Goal: Task Accomplishment & Management: Manage account settings

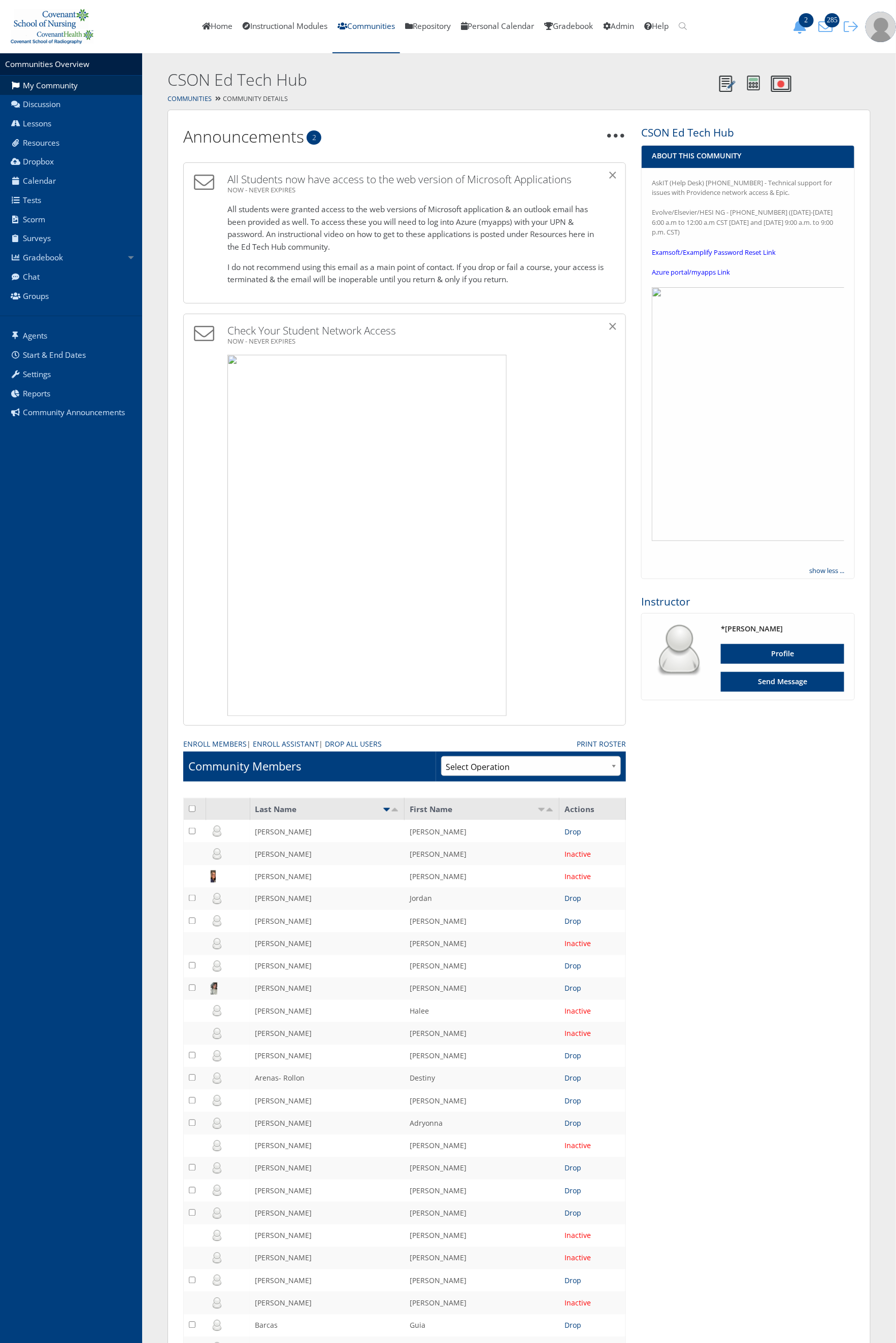
drag, startPoint x: 835, startPoint y: 326, endPoint x: 802, endPoint y: 425, distance: 104.4
click at [835, 326] on img at bounding box center [748, 414] width 192 height 254
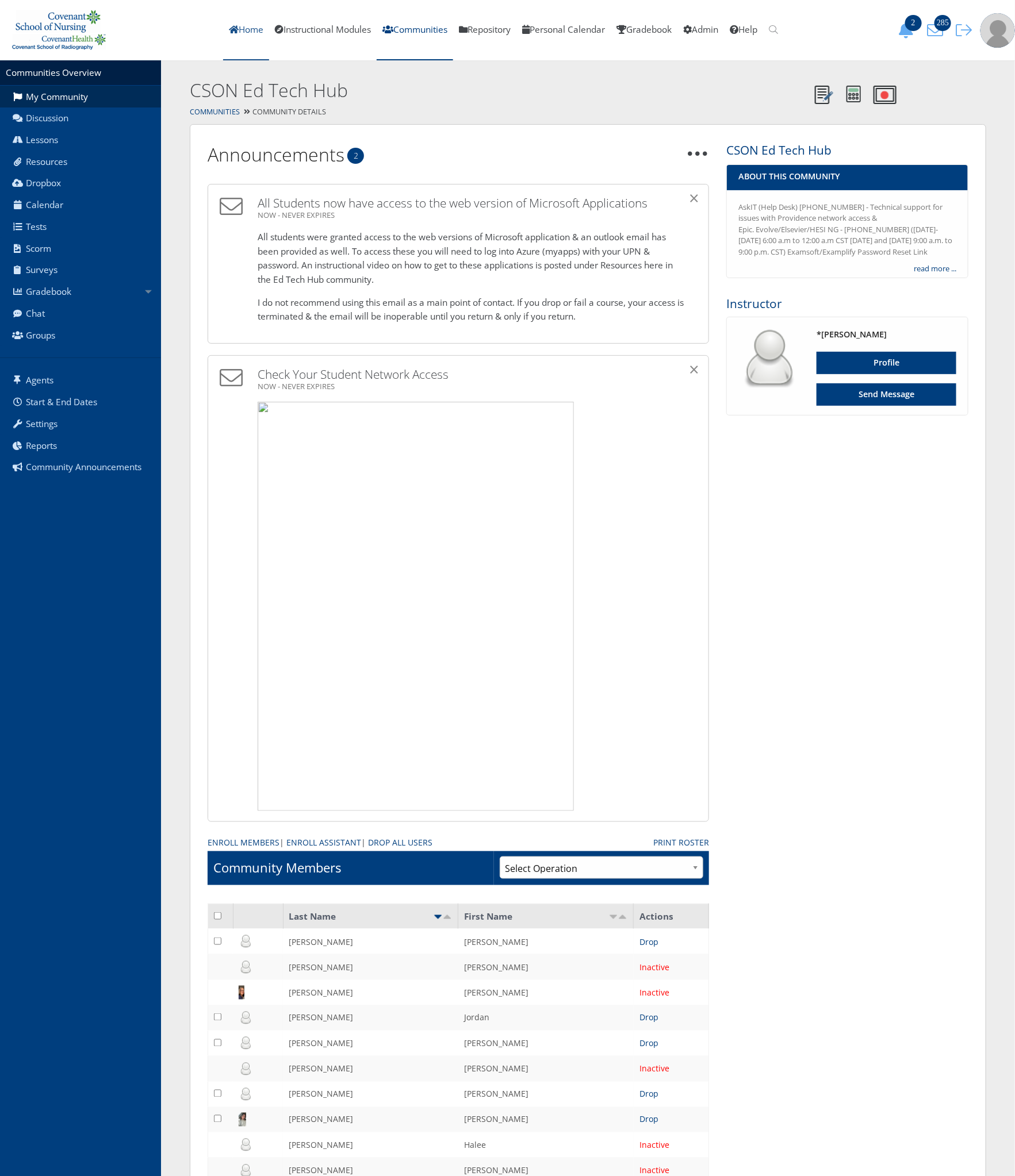
click at [229, 33] on icon at bounding box center [234, 30] width 9 height 9
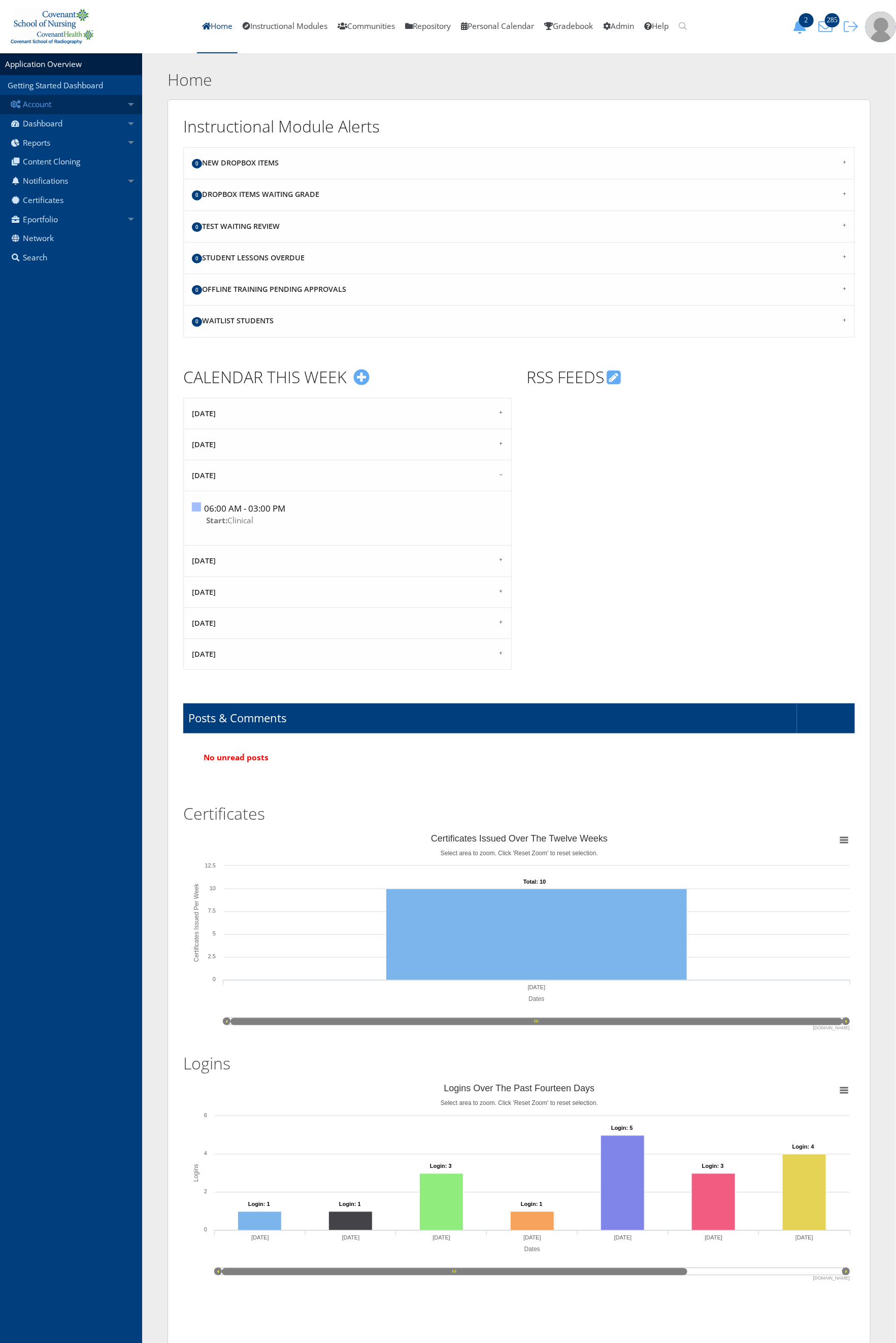
click at [55, 96] on link "Account" at bounding box center [71, 104] width 142 height 19
click at [49, 98] on link "Account" at bounding box center [71, 104] width 142 height 19
click at [206, 24] on link "Home" at bounding box center [217, 27] width 41 height 53
click at [289, 32] on link "Instructional Modules" at bounding box center [285, 27] width 95 height 53
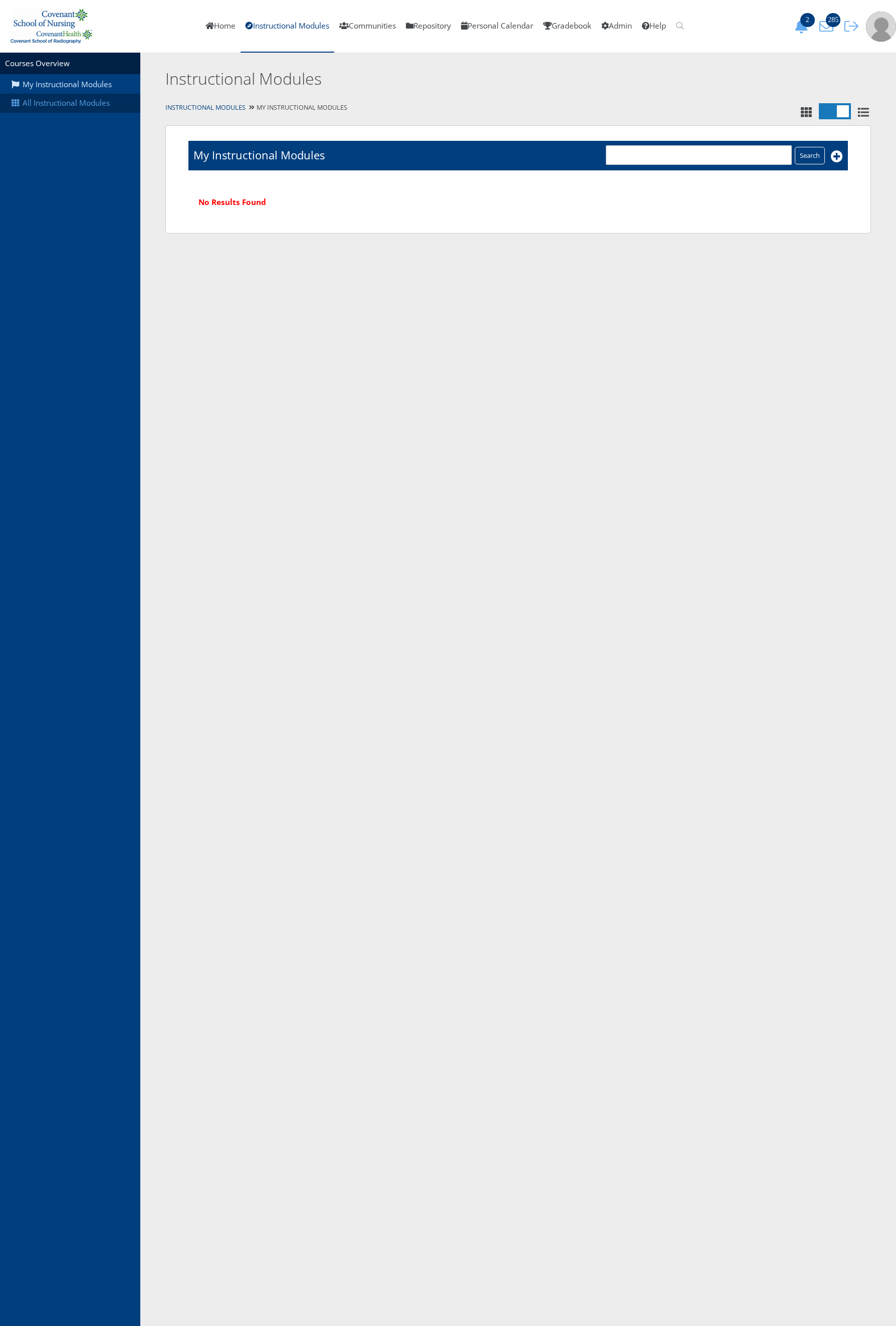
click at [81, 110] on link "All Instructional Modules" at bounding box center [70, 103] width 140 height 19
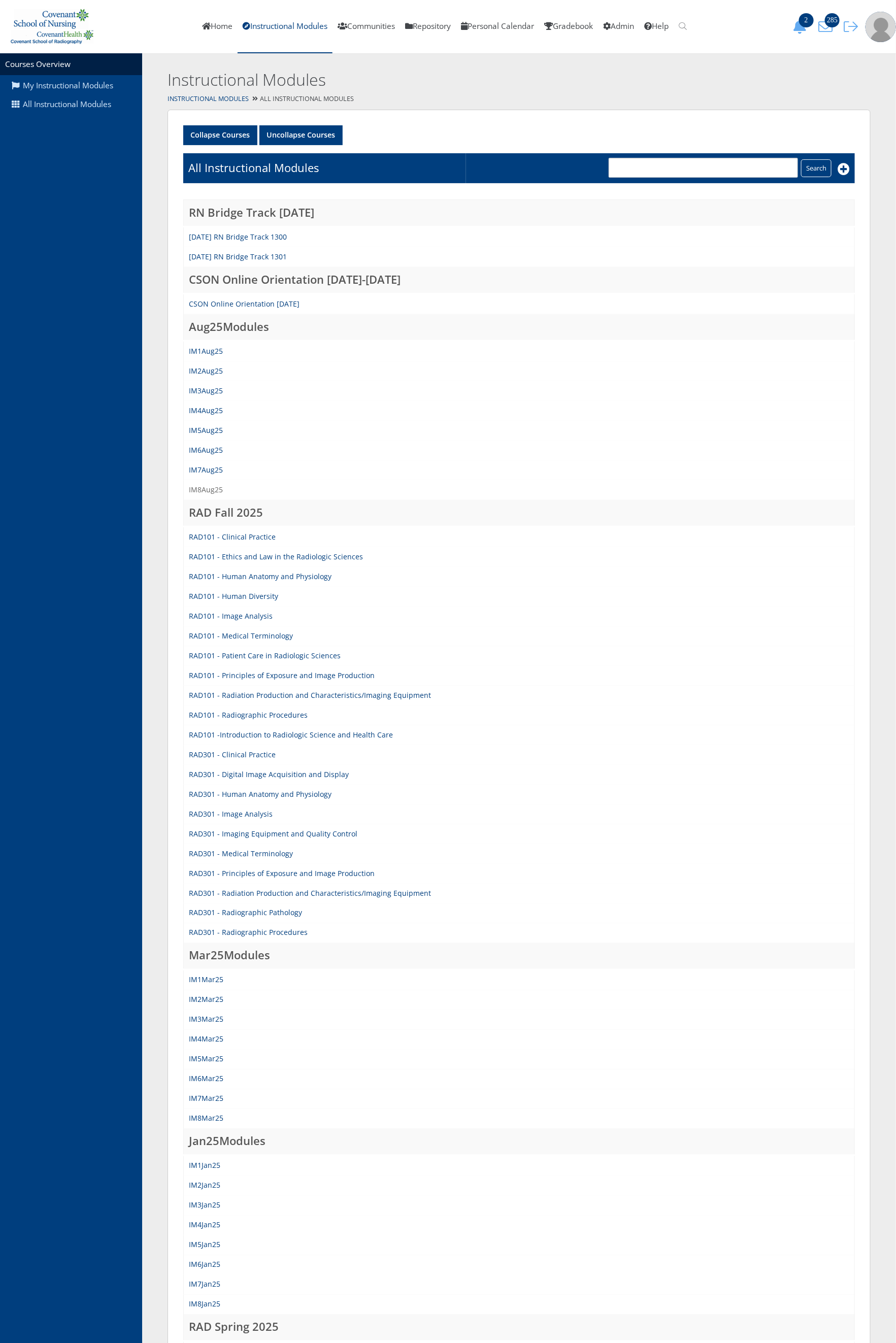
click at [200, 489] on link "IM8Aug25" at bounding box center [205, 489] width 34 height 9
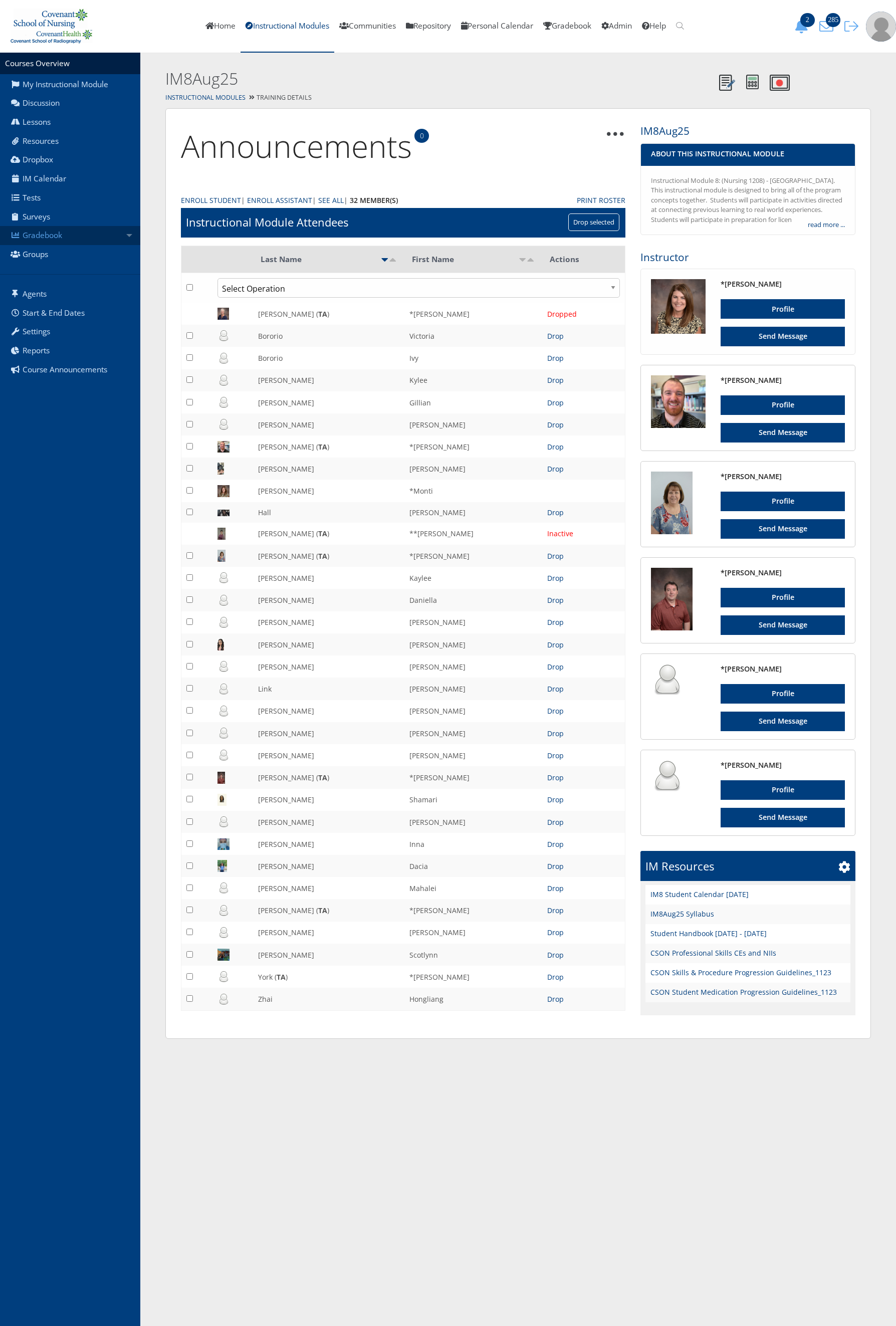
click at [113, 230] on link "Gradebook" at bounding box center [70, 235] width 140 height 19
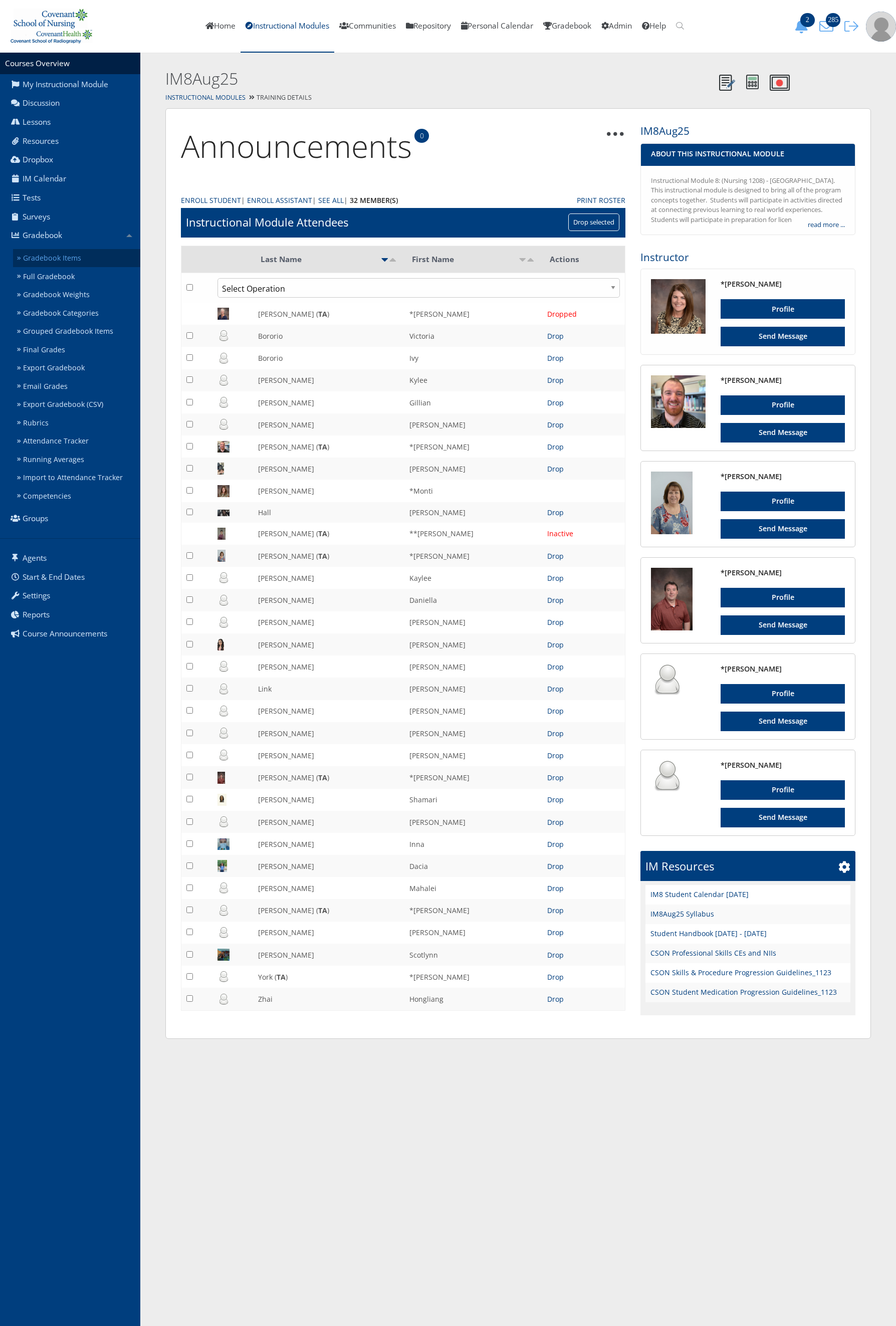
click at [88, 261] on link "Gradebook Items" at bounding box center [77, 258] width 127 height 19
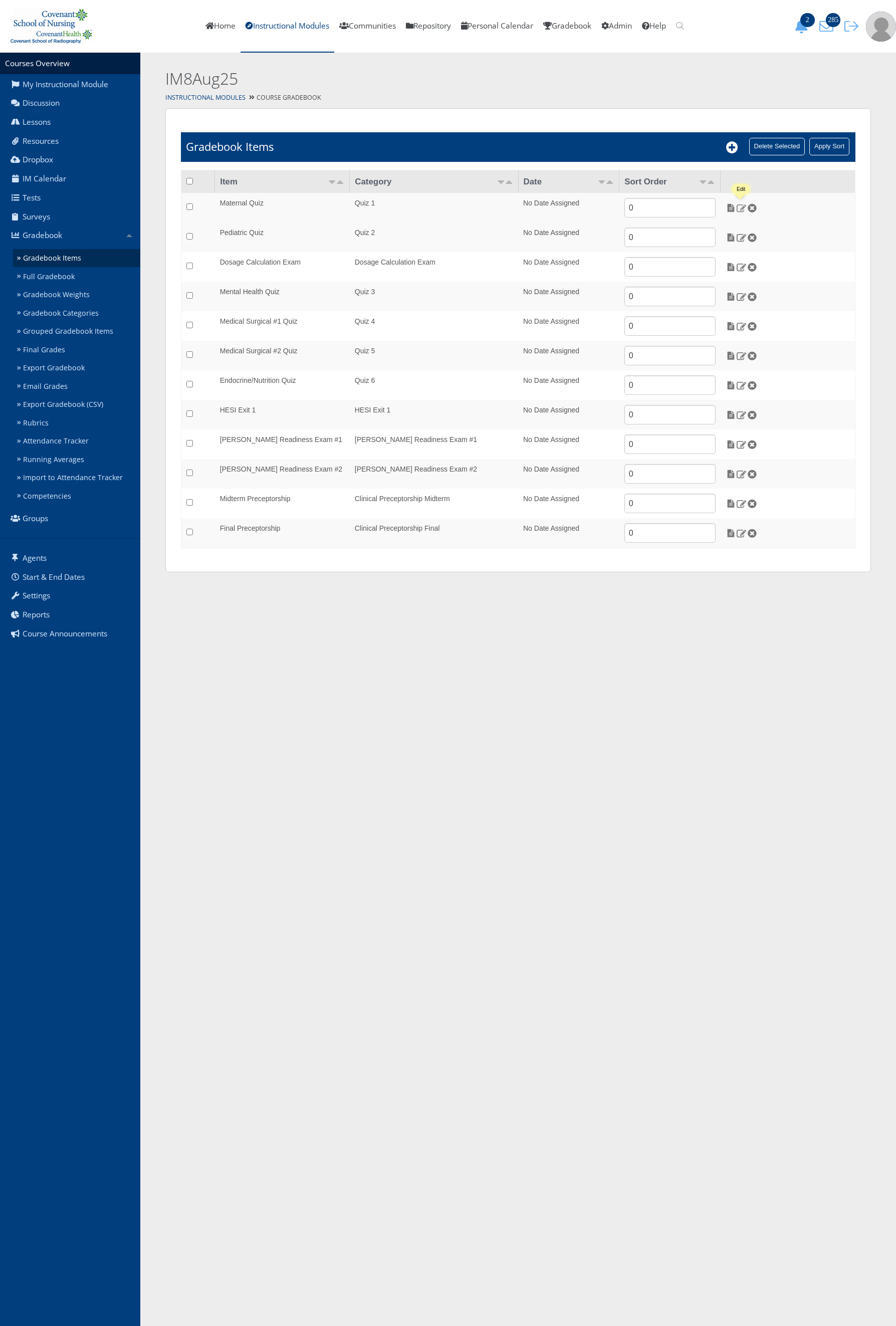
click at [743, 213] on img at bounding box center [741, 207] width 10 height 9
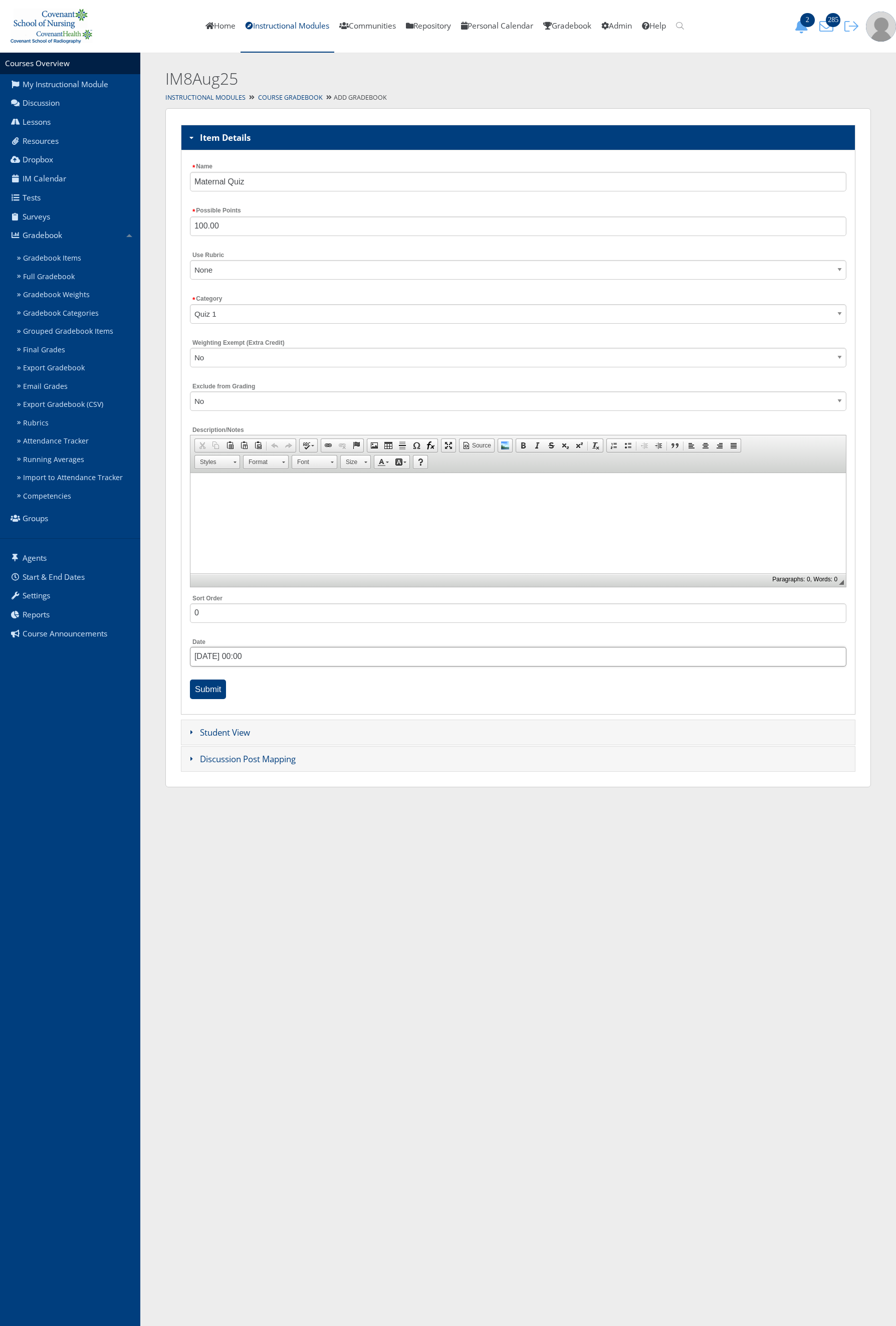
click at [216, 655] on input "[DATE] 00:00" at bounding box center [518, 657] width 656 height 20
drag, startPoint x: 241, startPoint y: 855, endPoint x: 251, endPoint y: 848, distance: 12.2
click at [251, 848] on dl "Time 00:00 Hour Minute Second Millisecond Microsecond Time Zone -1200 -1100 -10…" at bounding box center [243, 840] width 101 height 49
drag, startPoint x: 251, startPoint y: 848, endPoint x: 256, endPoint y: 856, distance: 9.4
click at [256, 856] on dl "Time 08:00 Hour Minute Second Millisecond Microsecond Time Zone -1200 -1100 -10…" at bounding box center [243, 840] width 101 height 49
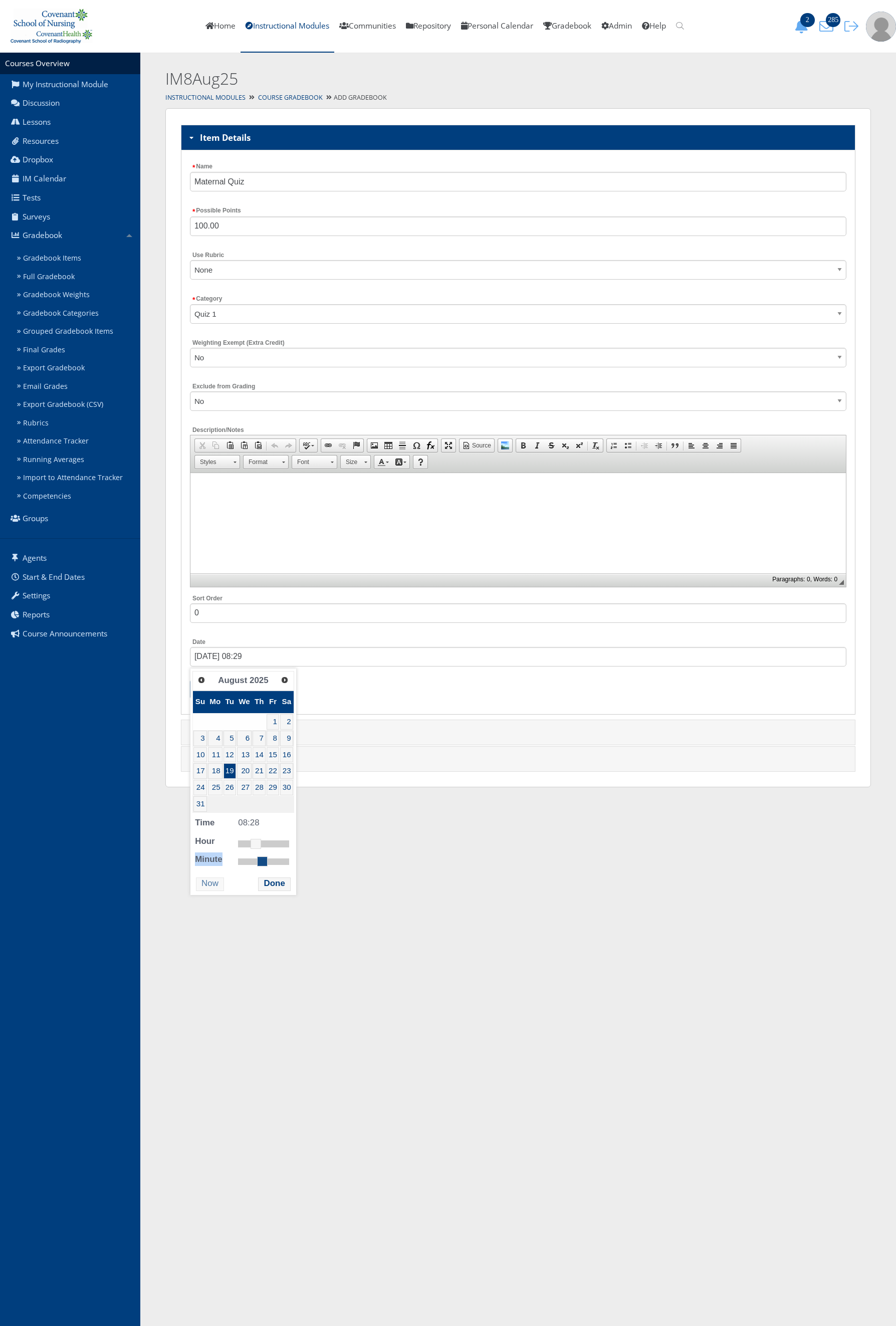
type input "08/19/2025 08:30"
drag, startPoint x: 242, startPoint y: 863, endPoint x: 268, endPoint y: 876, distance: 29.1
click at [268, 876] on div "Prev Next August 2025 Su Mo Tu We Th Fr Sa 1 2 3 4 5 6 7 8 9 10 11 12 13 14 15 …" at bounding box center [243, 781] width 106 height 226
click at [270, 883] on button "Done" at bounding box center [274, 884] width 32 height 13
click at [204, 682] on input "Submit" at bounding box center [208, 690] width 37 height 20
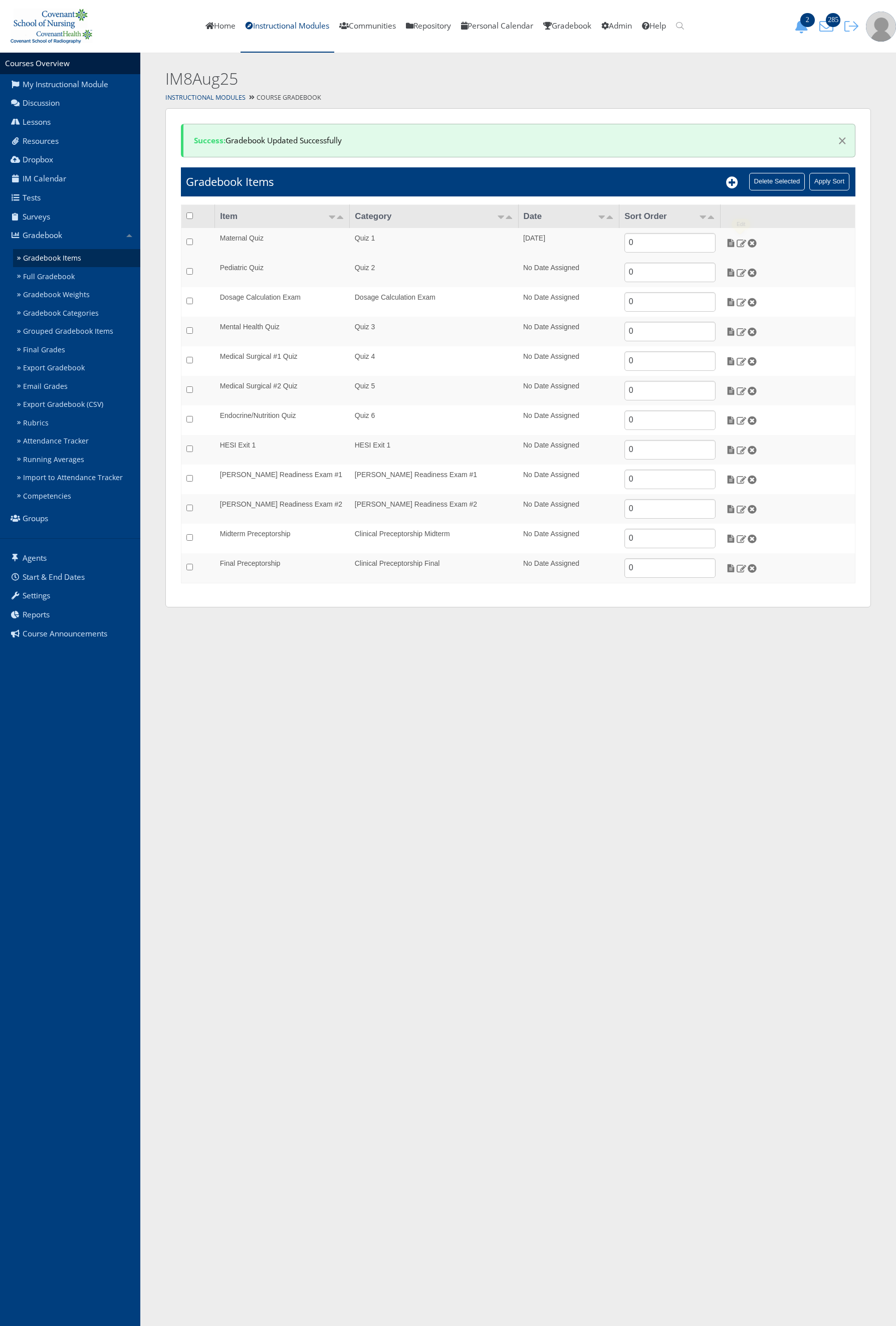
click at [730, 251] on td at bounding box center [788, 243] width 135 height 29
click at [732, 244] on img at bounding box center [731, 243] width 10 height 9
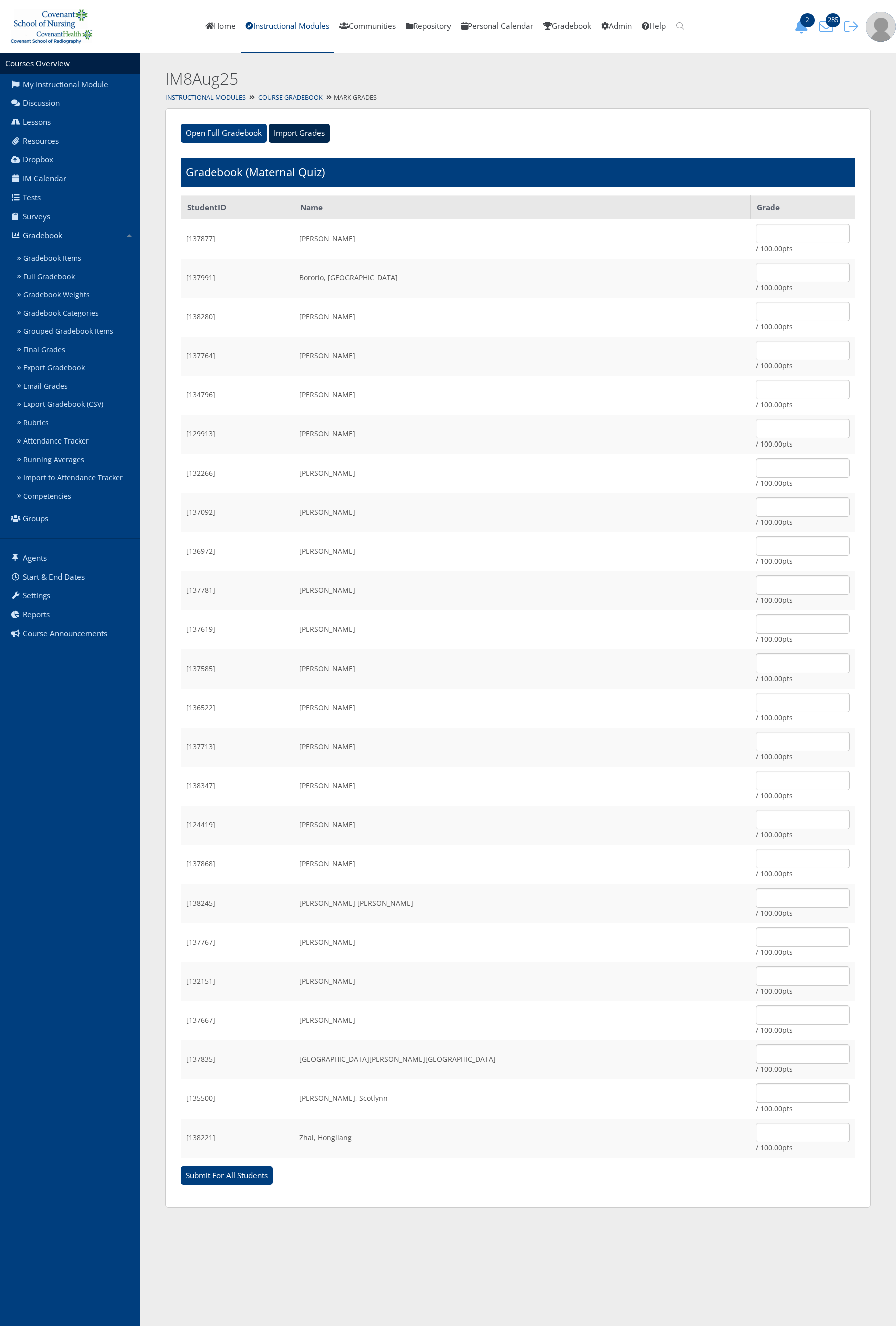
click at [294, 131] on input "Import Grades" at bounding box center [299, 133] width 61 height 19
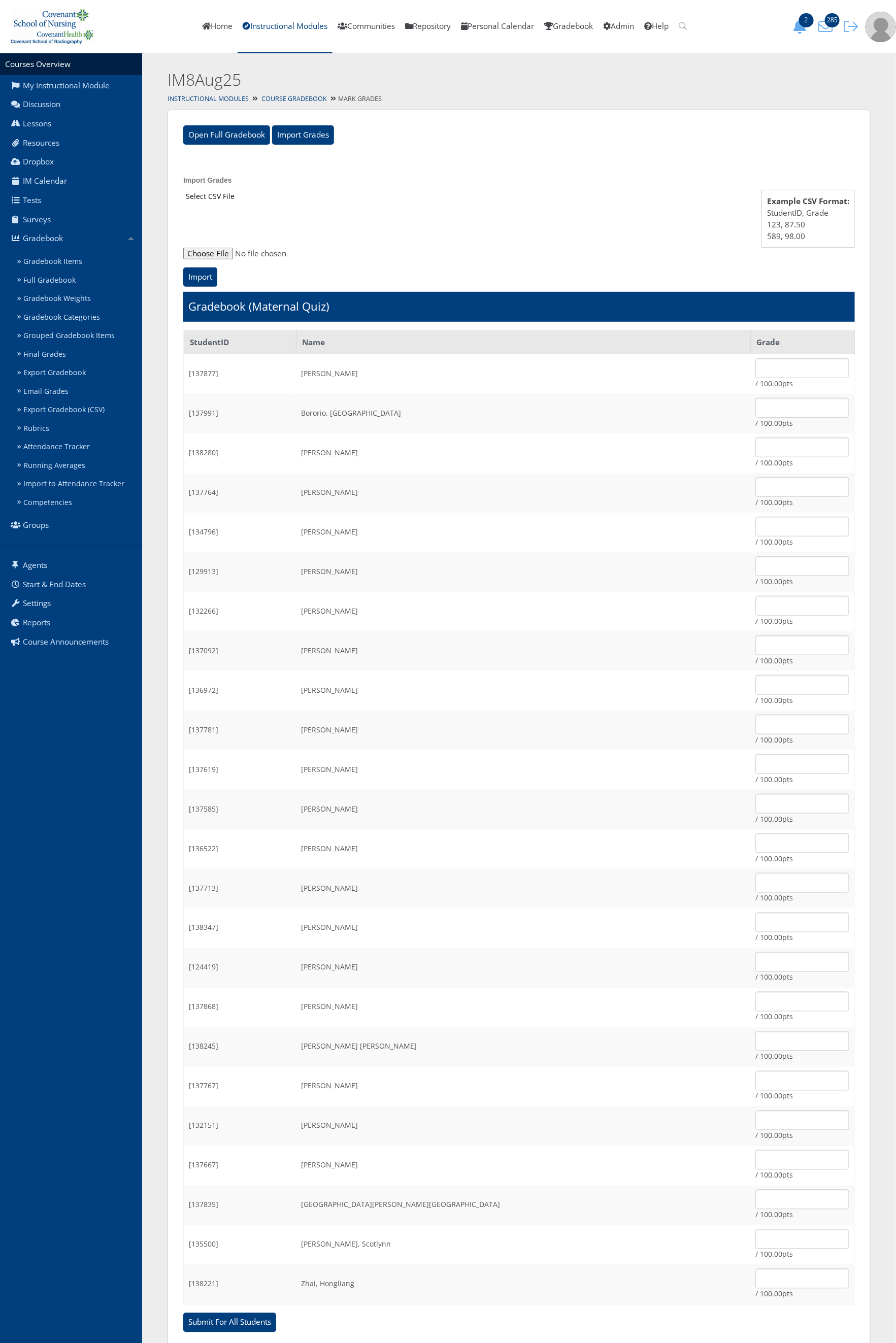
click at [207, 252] on input "file" at bounding box center [519, 254] width 672 height 12
type input "C:\fakepath\ET_Results_IM8Aug25OB.csv"
click at [205, 279] on input "Import" at bounding box center [200, 277] width 34 height 19
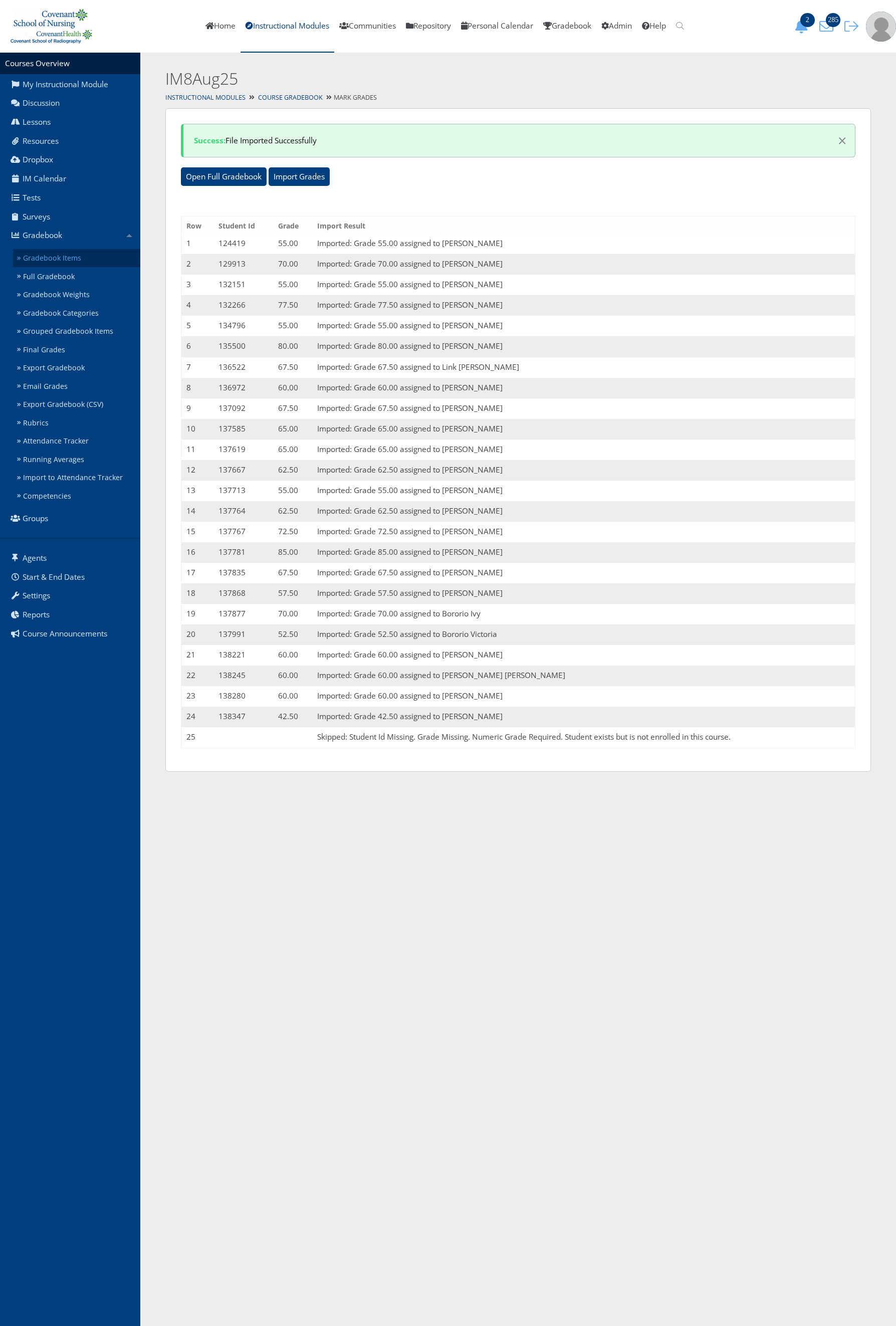
click at [99, 255] on link "Gradebook Items" at bounding box center [77, 258] width 127 height 19
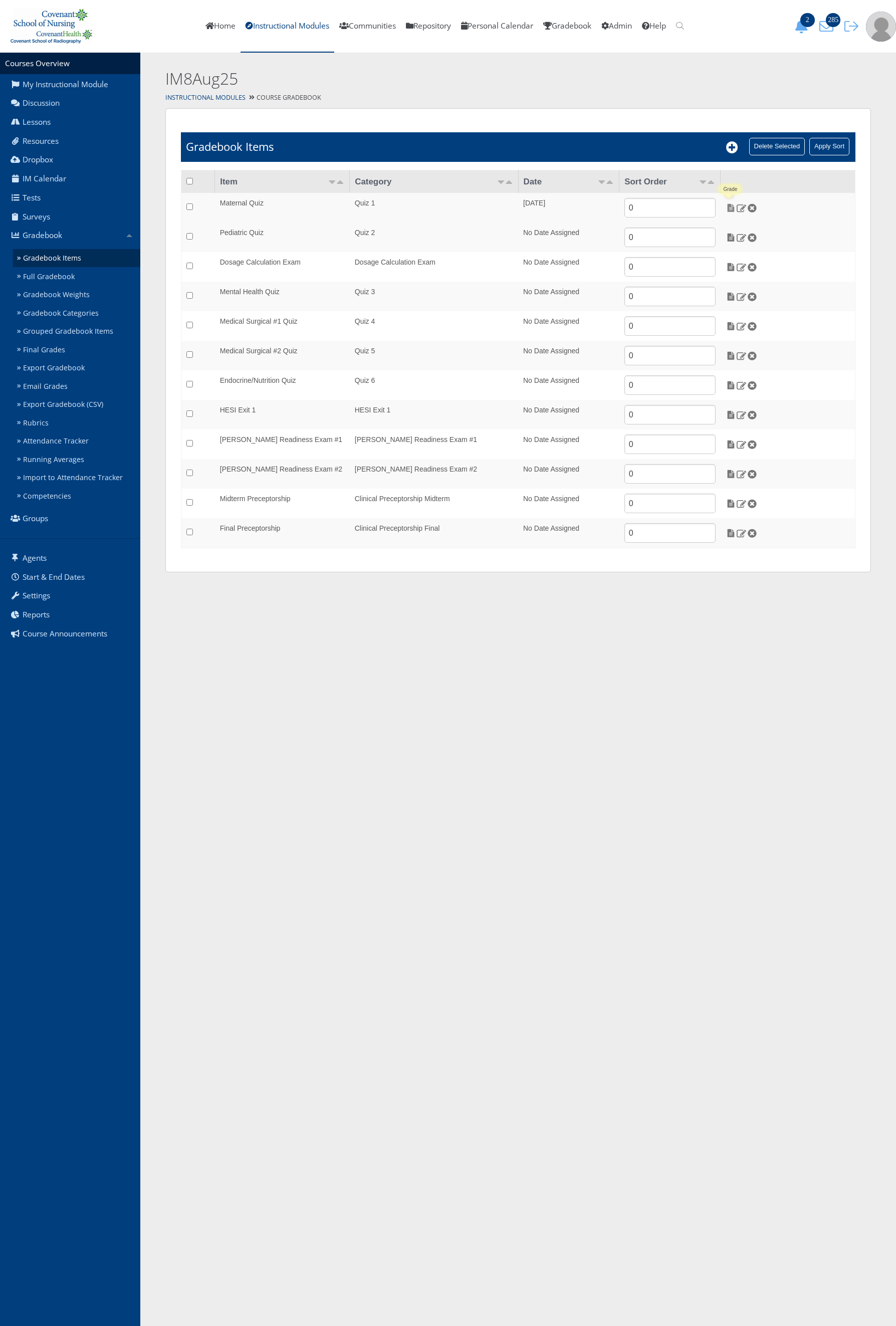
click at [730, 213] on img at bounding box center [731, 207] width 10 height 9
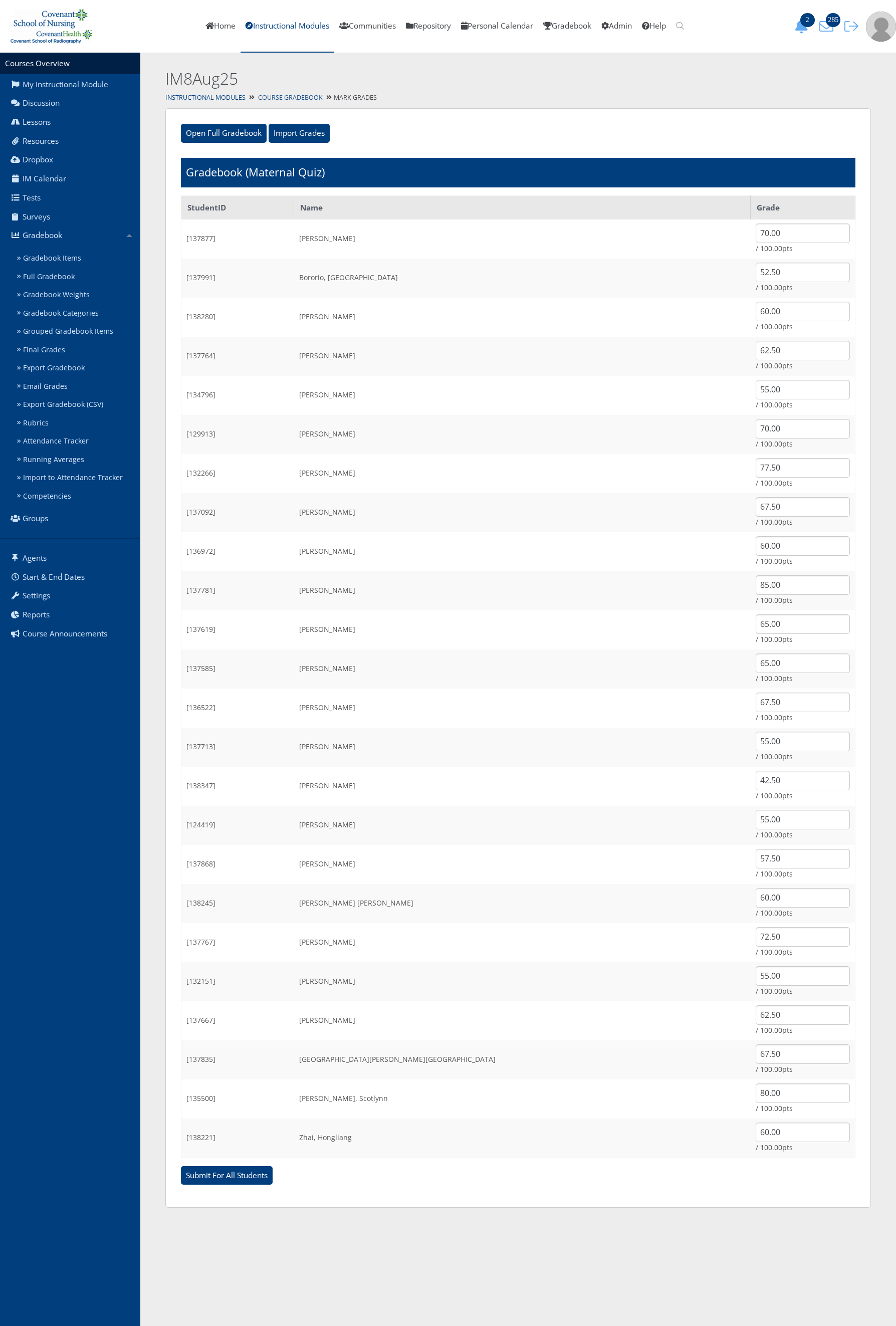
click at [283, 95] on link "Course Gradebook" at bounding box center [290, 97] width 65 height 8
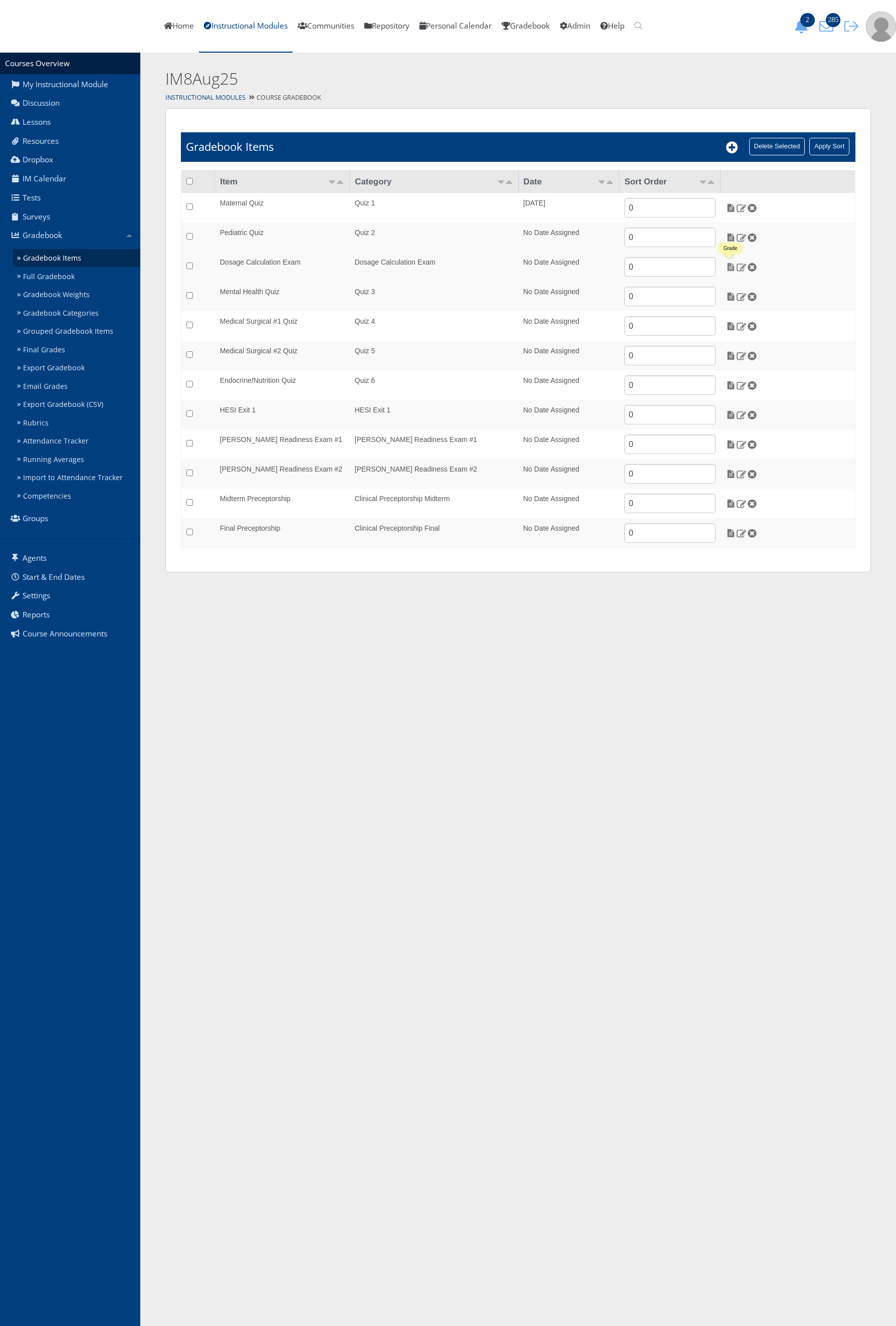
click at [730, 266] on img at bounding box center [731, 267] width 10 height 9
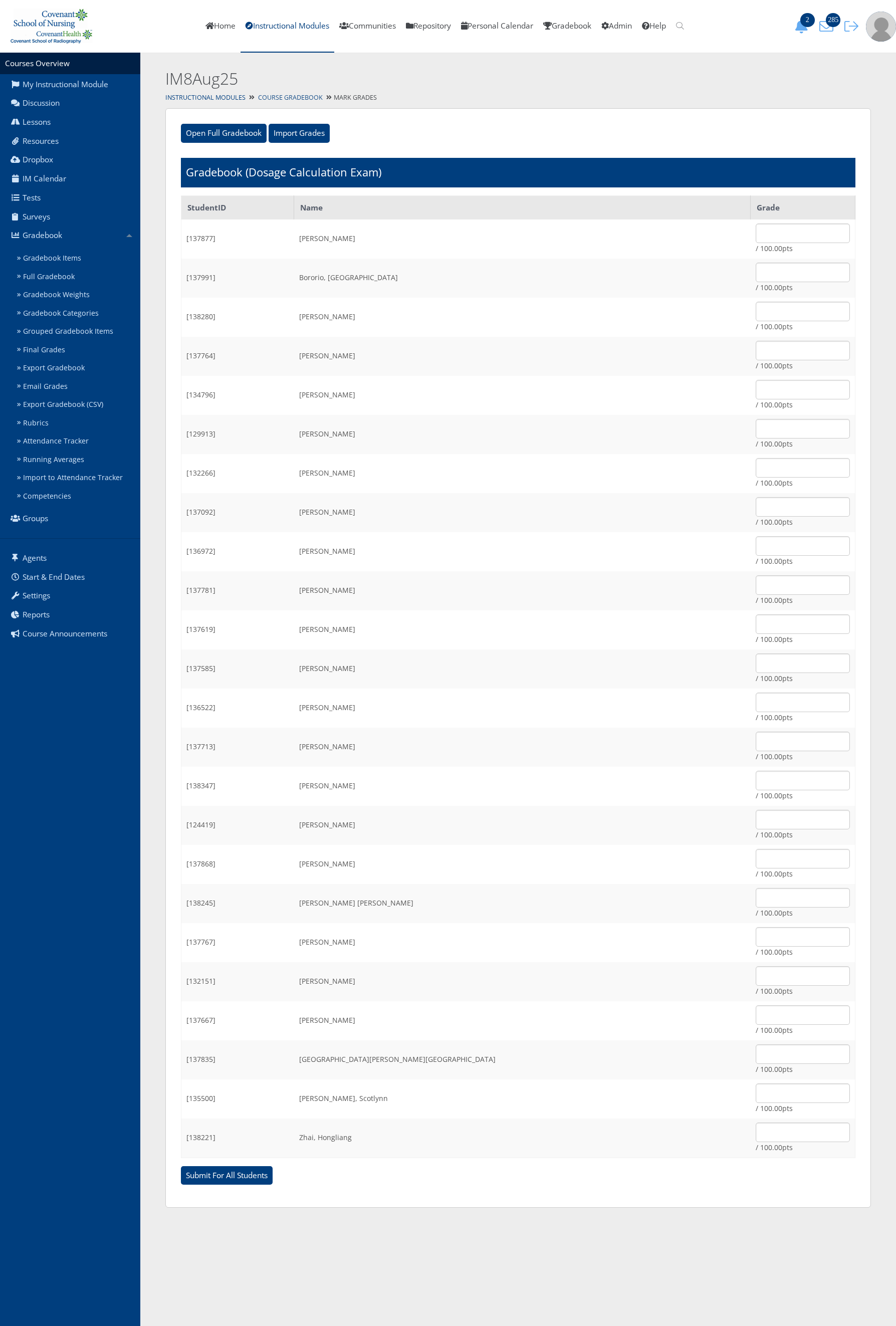
click at [264, 98] on link "Course Gradebook" at bounding box center [290, 97] width 65 height 8
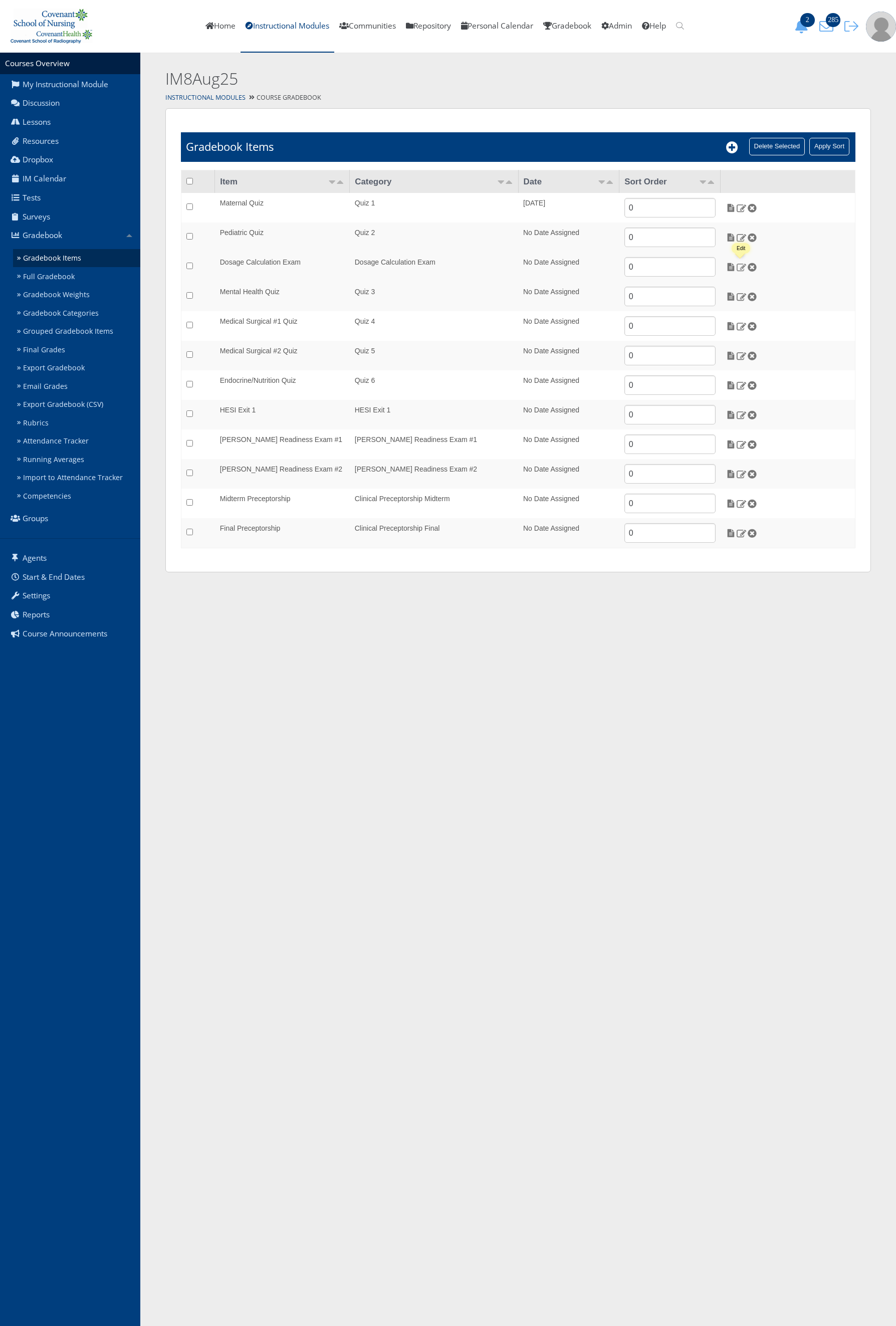
click at [739, 270] on img at bounding box center [741, 267] width 10 height 9
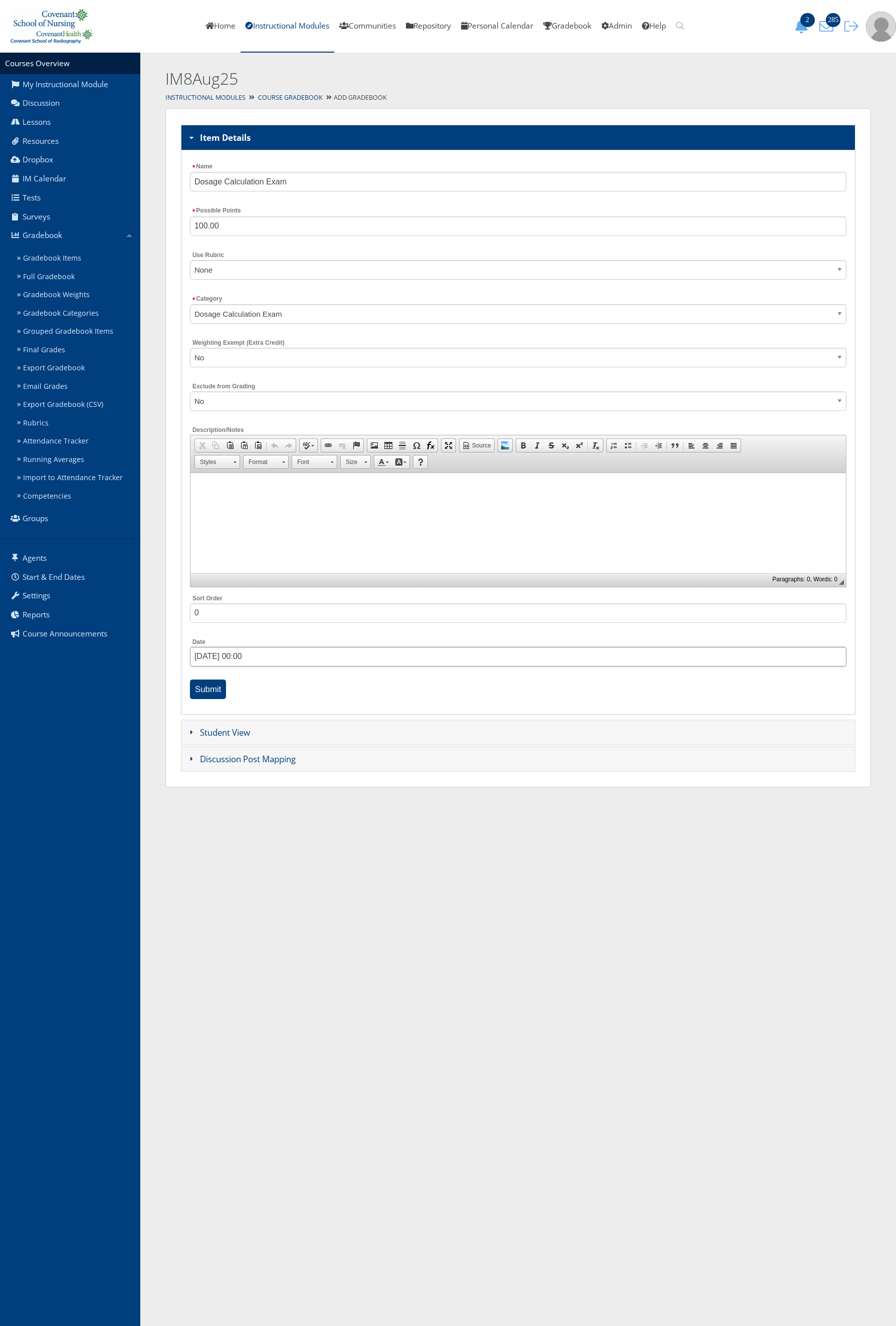
click at [207, 657] on input "08/19/2025 00:00" at bounding box center [518, 657] width 656 height 20
click at [240, 773] on link "20" at bounding box center [244, 771] width 15 height 16
type input "08/20/2025 08:00"
drag, startPoint x: 239, startPoint y: 846, endPoint x: 256, endPoint y: 850, distance: 17.5
click at [256, 849] on link at bounding box center [255, 844] width 10 height 10
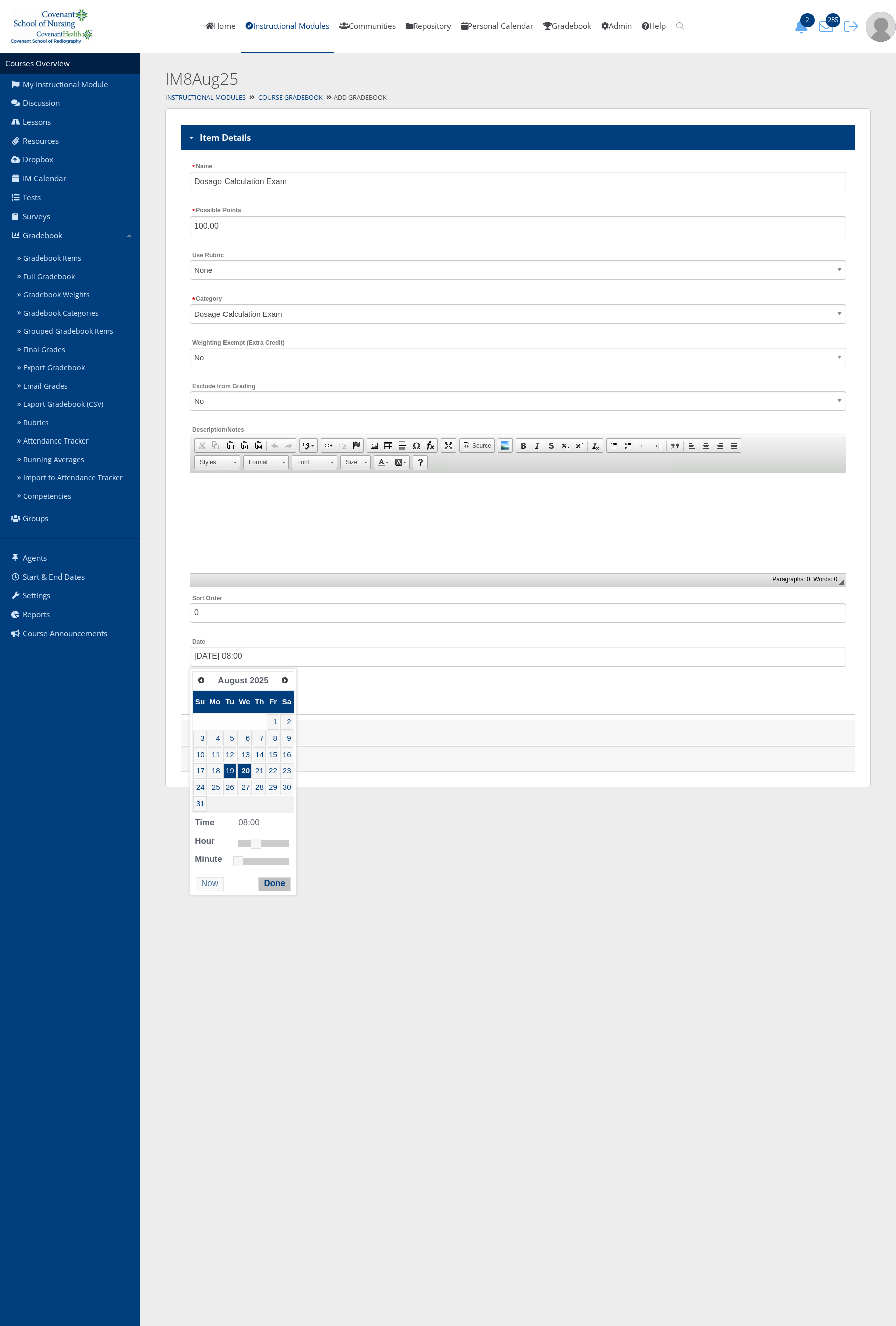
click at [263, 891] on button "Done" at bounding box center [274, 884] width 32 height 13
click at [214, 693] on input "Submit" at bounding box center [208, 690] width 37 height 20
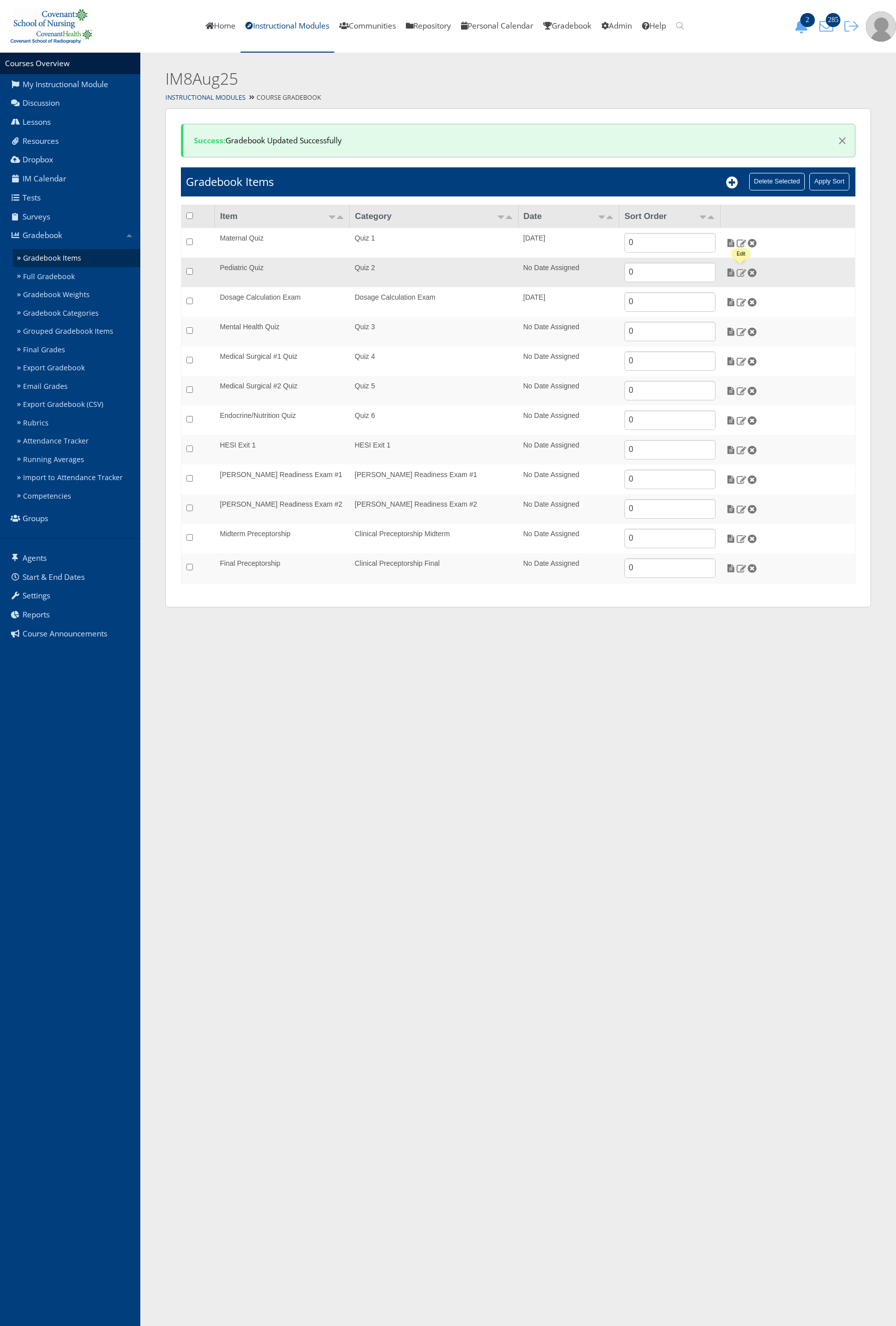
click at [743, 272] on img at bounding box center [741, 272] width 10 height 9
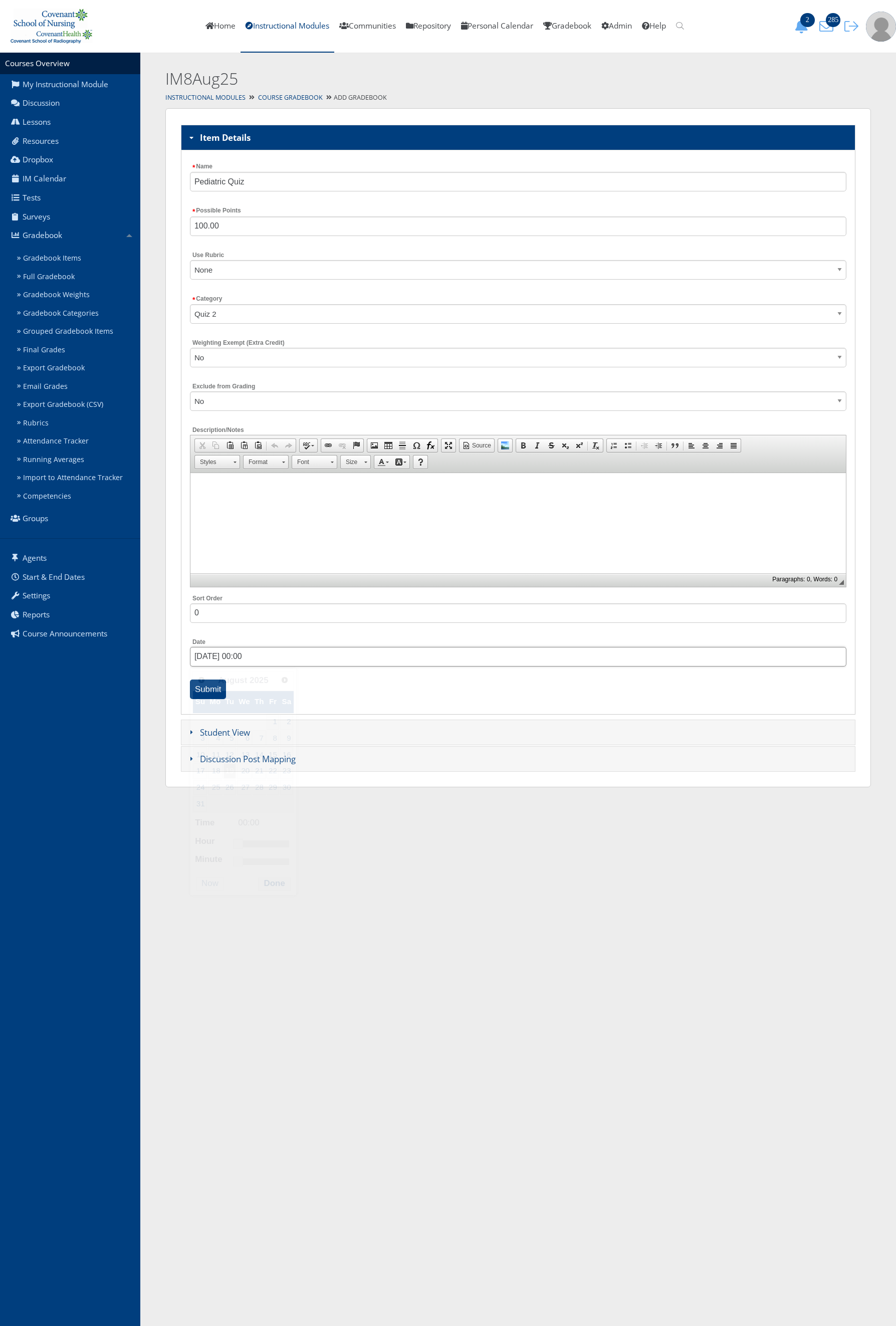
click at [210, 660] on input "[DATE] 00:00" at bounding box center [518, 657] width 656 height 20
click at [228, 793] on link "26" at bounding box center [230, 787] width 12 height 16
drag, startPoint x: 239, startPoint y: 852, endPoint x: 257, endPoint y: 848, distance: 18.4
click at [257, 848] on link at bounding box center [255, 844] width 10 height 10
type input "08/26/2025 08:30"
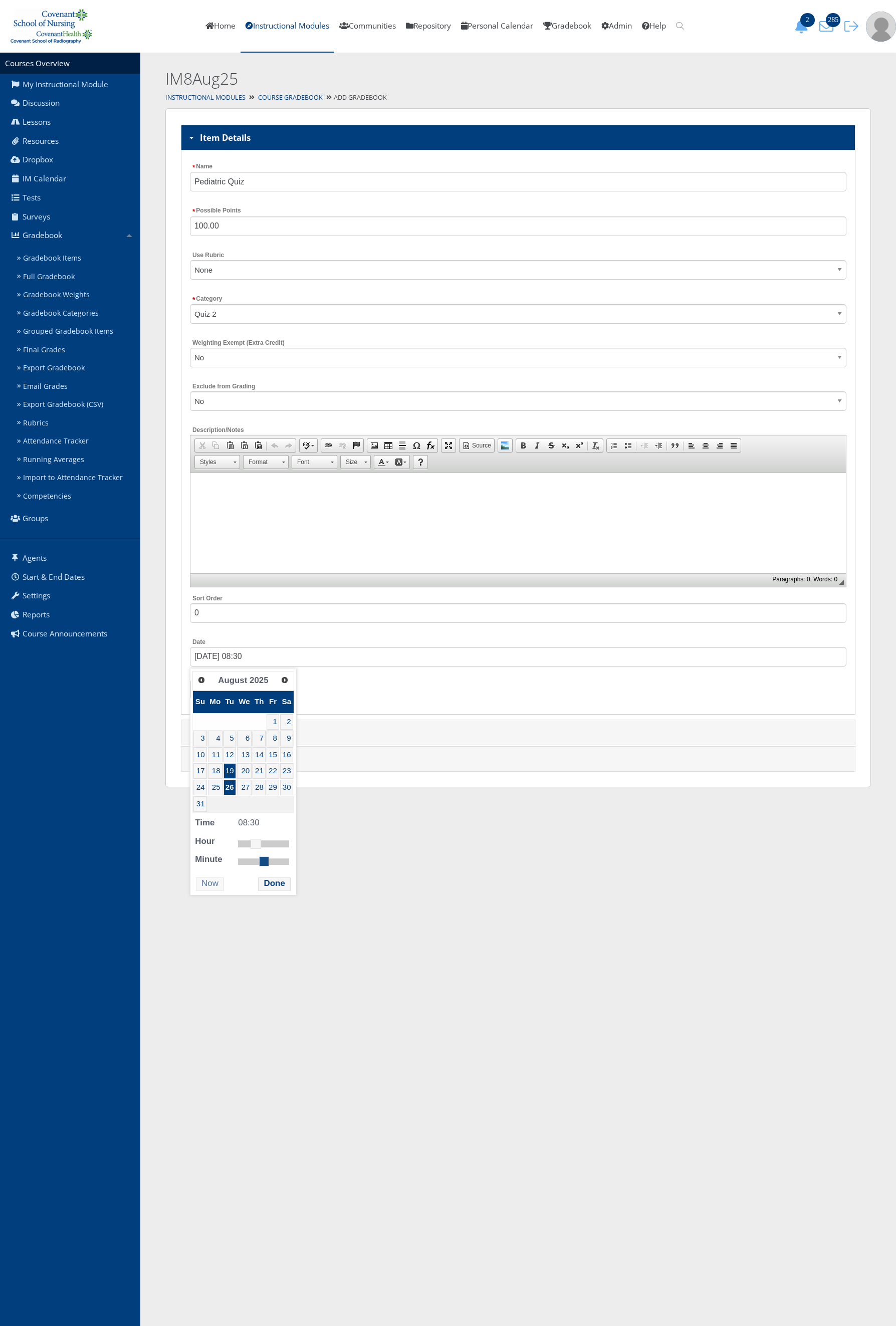
drag, startPoint x: 242, startPoint y: 869, endPoint x: 268, endPoint y: 867, distance: 26.1
click at [268, 867] on link at bounding box center [264, 861] width 10 height 10
click at [265, 884] on button "Done" at bounding box center [274, 884] width 32 height 13
click at [223, 686] on input "Submit" at bounding box center [208, 690] width 37 height 20
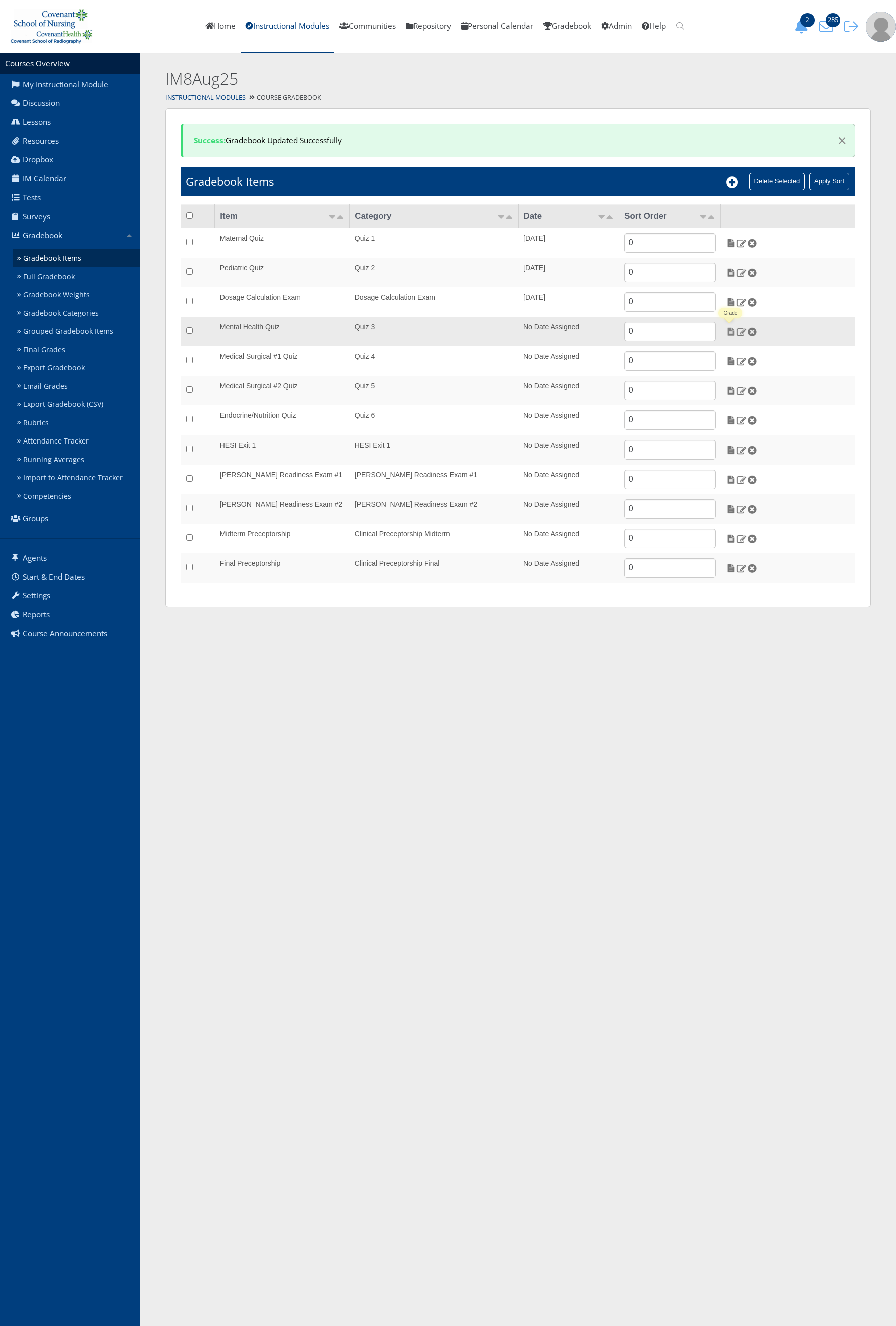
click at [731, 332] on img at bounding box center [731, 332] width 10 height 9
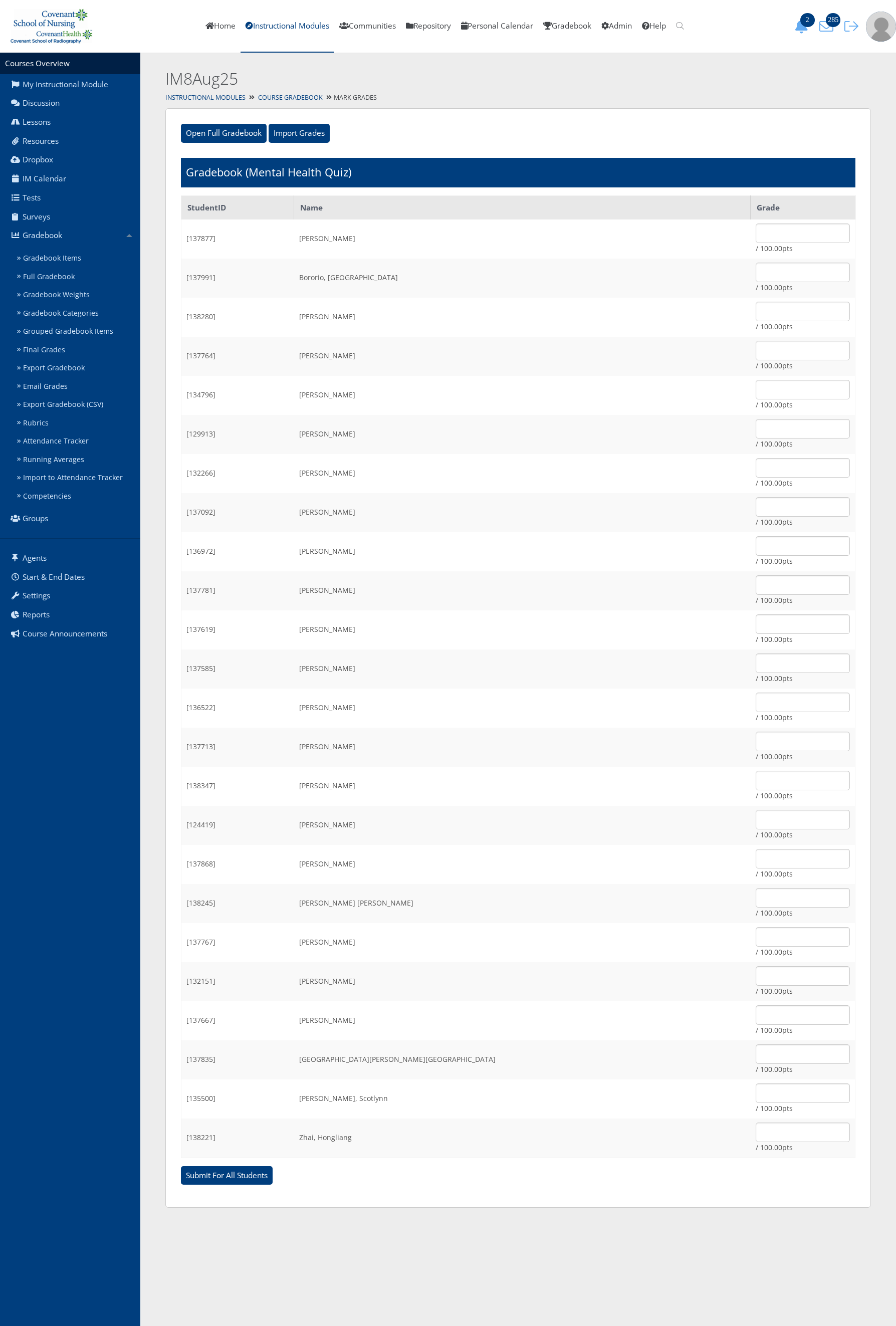
click at [288, 88] on h2 "IM8Aug25" at bounding box center [440, 79] width 548 height 23
click at [284, 101] on div "Instructional Modules Course Gradebook Mark Grades" at bounding box center [518, 98] width 756 height 14
click at [280, 97] on link "Course Gradebook" at bounding box center [290, 97] width 65 height 8
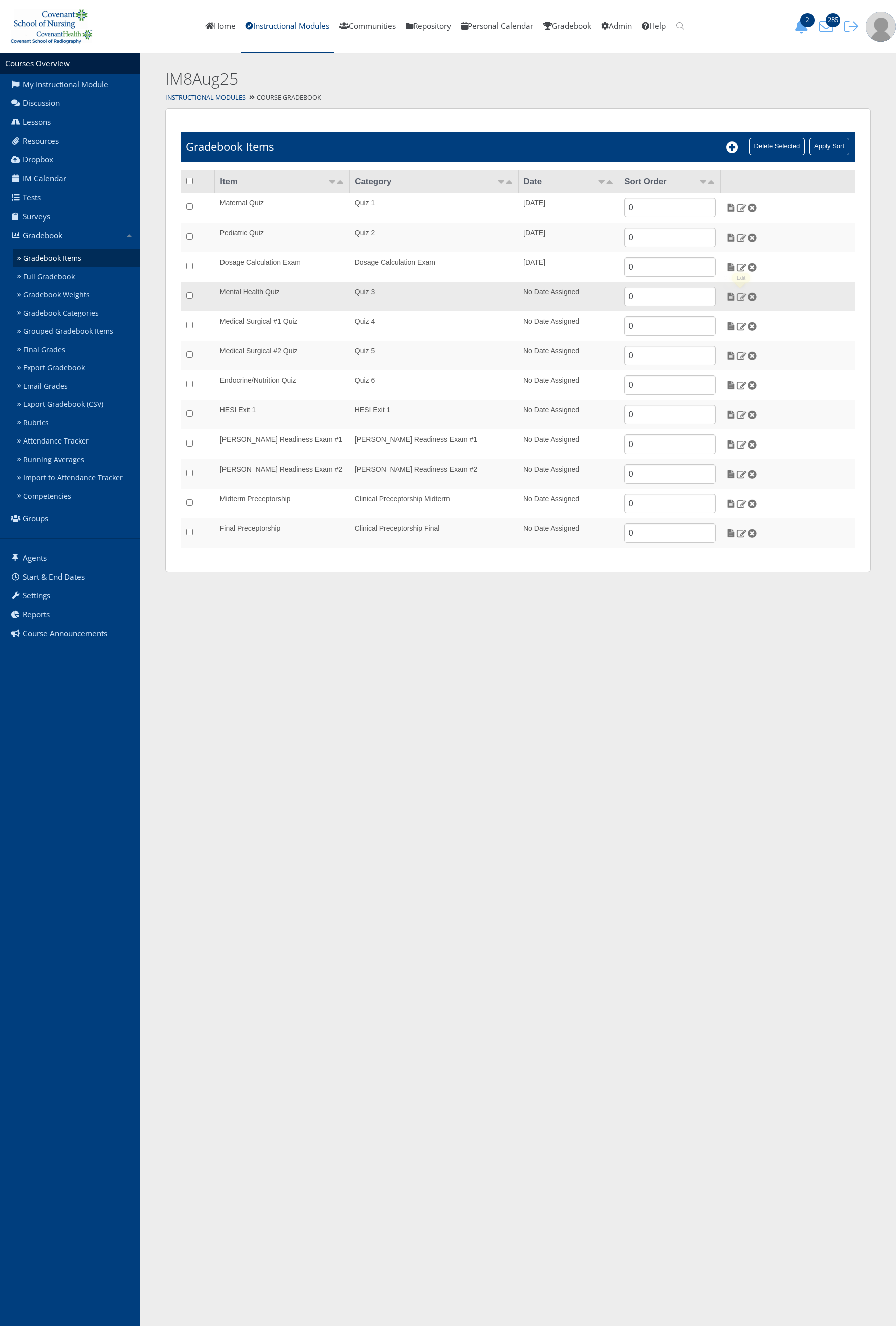
click at [741, 298] on img at bounding box center [741, 296] width 10 height 9
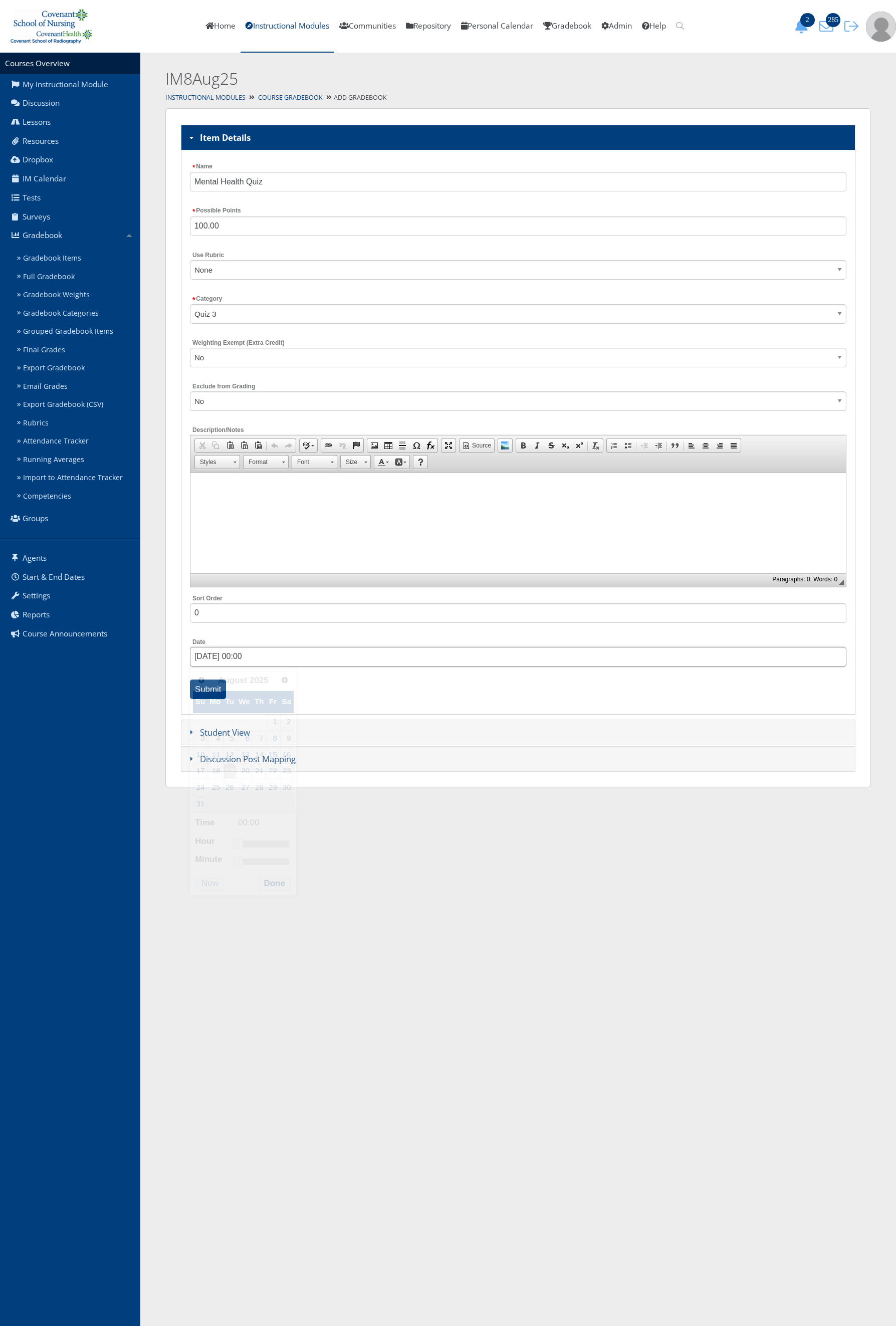
click at [267, 662] on input "[DATE] 00:00" at bounding box center [518, 657] width 656 height 20
click at [244, 795] on link "27" at bounding box center [244, 787] width 15 height 16
drag, startPoint x: 242, startPoint y: 847, endPoint x: 261, endPoint y: 845, distance: 19.1
click at [261, 845] on div at bounding box center [263, 844] width 51 height 7
drag, startPoint x: 238, startPoint y: 865, endPoint x: 265, endPoint y: 858, distance: 27.9
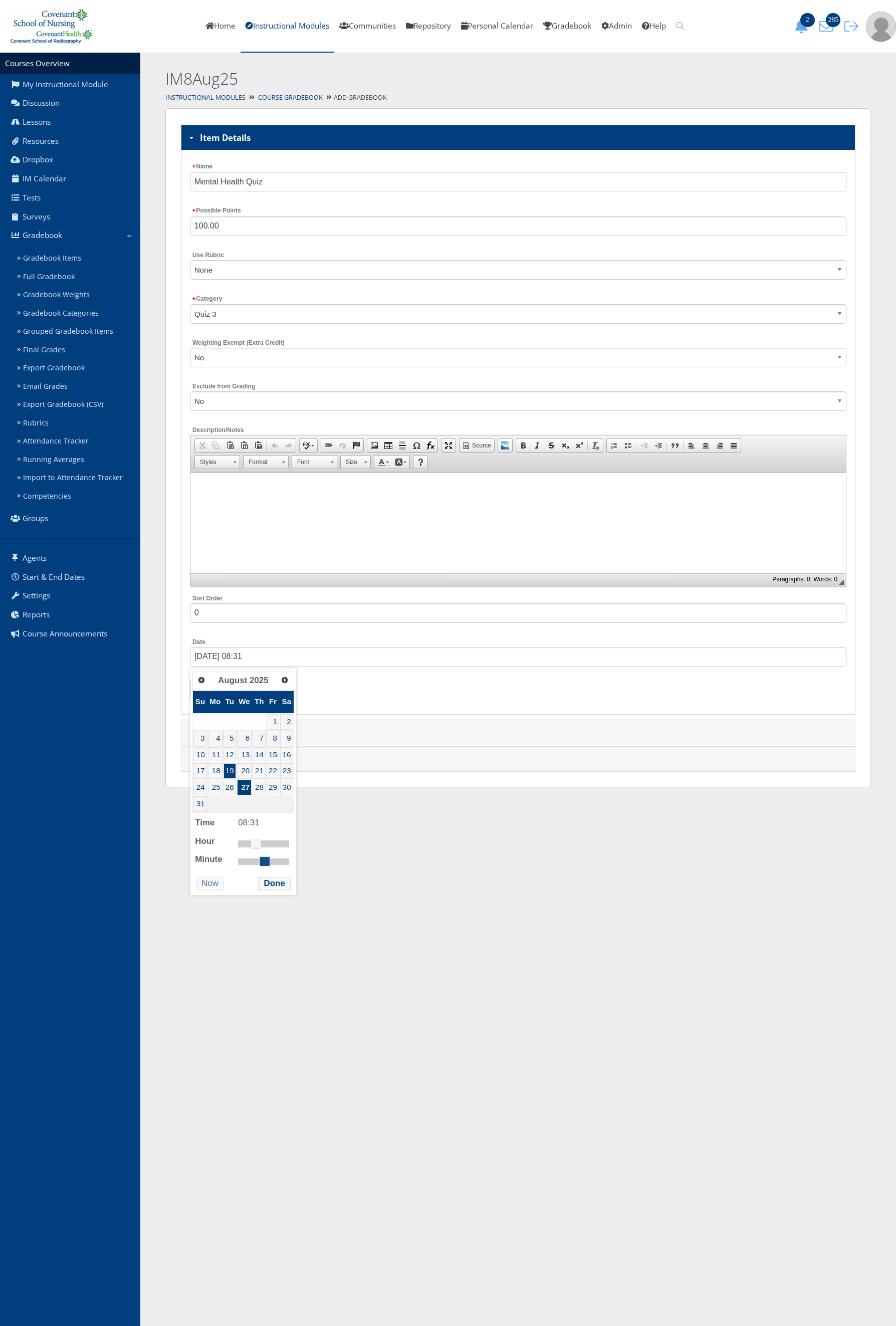
click at [265, 858] on dl "Time 08:31 Hour Minute Second Millisecond Microsecond Time Zone -1200 -1100 -10…" at bounding box center [243, 840] width 101 height 49
drag, startPoint x: 265, startPoint y: 858, endPoint x: 256, endPoint y: 865, distance: 11.4
click at [256, 865] on dl "Time 08:31 Hour Minute Second Millisecond Microsecond Time Zone -1200 -1100 -10…" at bounding box center [243, 840] width 101 height 49
click at [256, 865] on div at bounding box center [263, 862] width 51 height 7
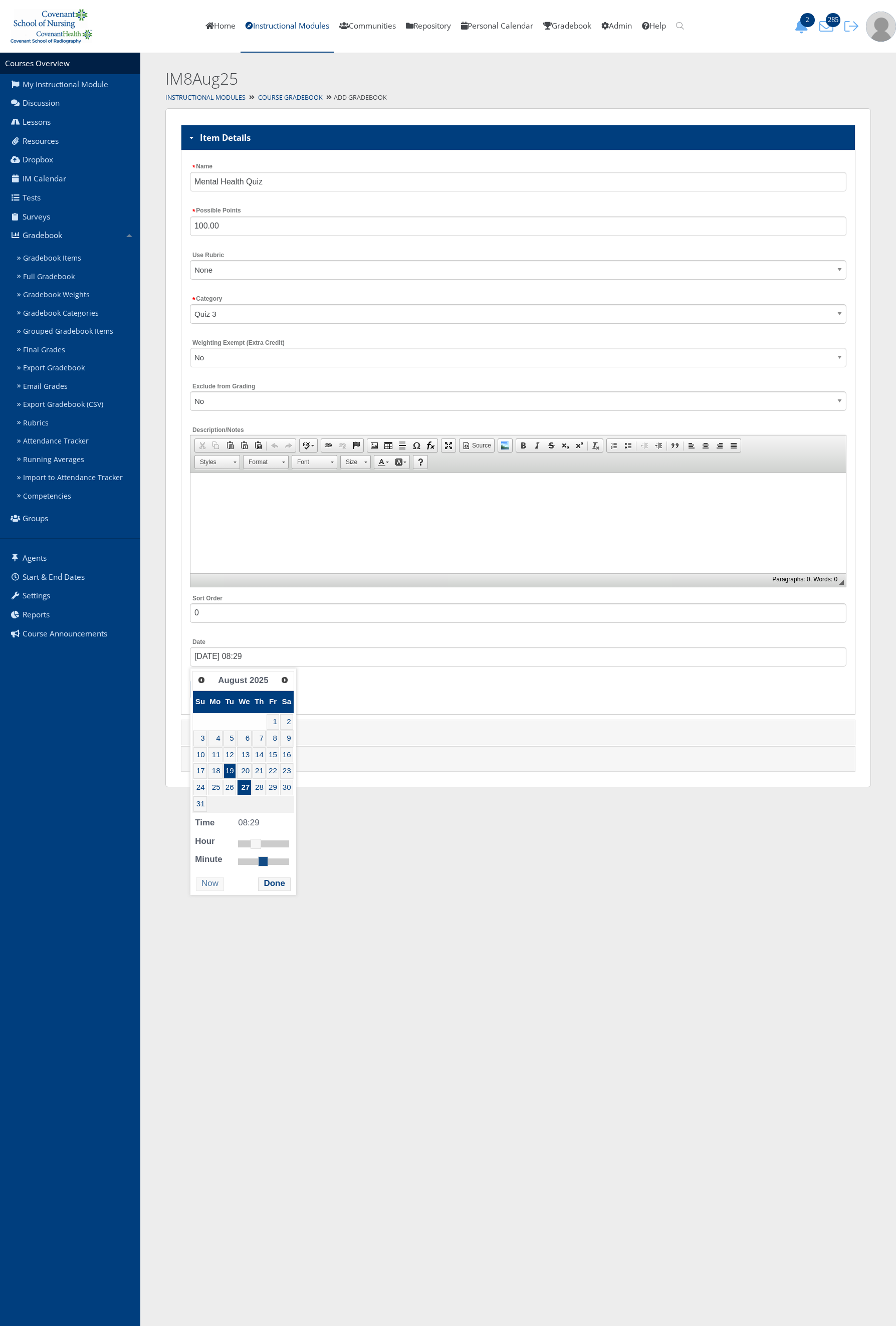
type input "08/27/2025 08:30"
drag, startPoint x: 261, startPoint y: 865, endPoint x: 268, endPoint y: 862, distance: 7.6
click at [268, 862] on div at bounding box center [263, 862] width 51 height 7
click at [282, 895] on div "Prev Next August 2025 Su Mo Tu We Th Fr Sa 1 2 3 4 5 6 7 8 9 10 11 12 13 14 15 …" at bounding box center [243, 781] width 106 height 226
click at [277, 891] on button "Done" at bounding box center [274, 884] width 32 height 13
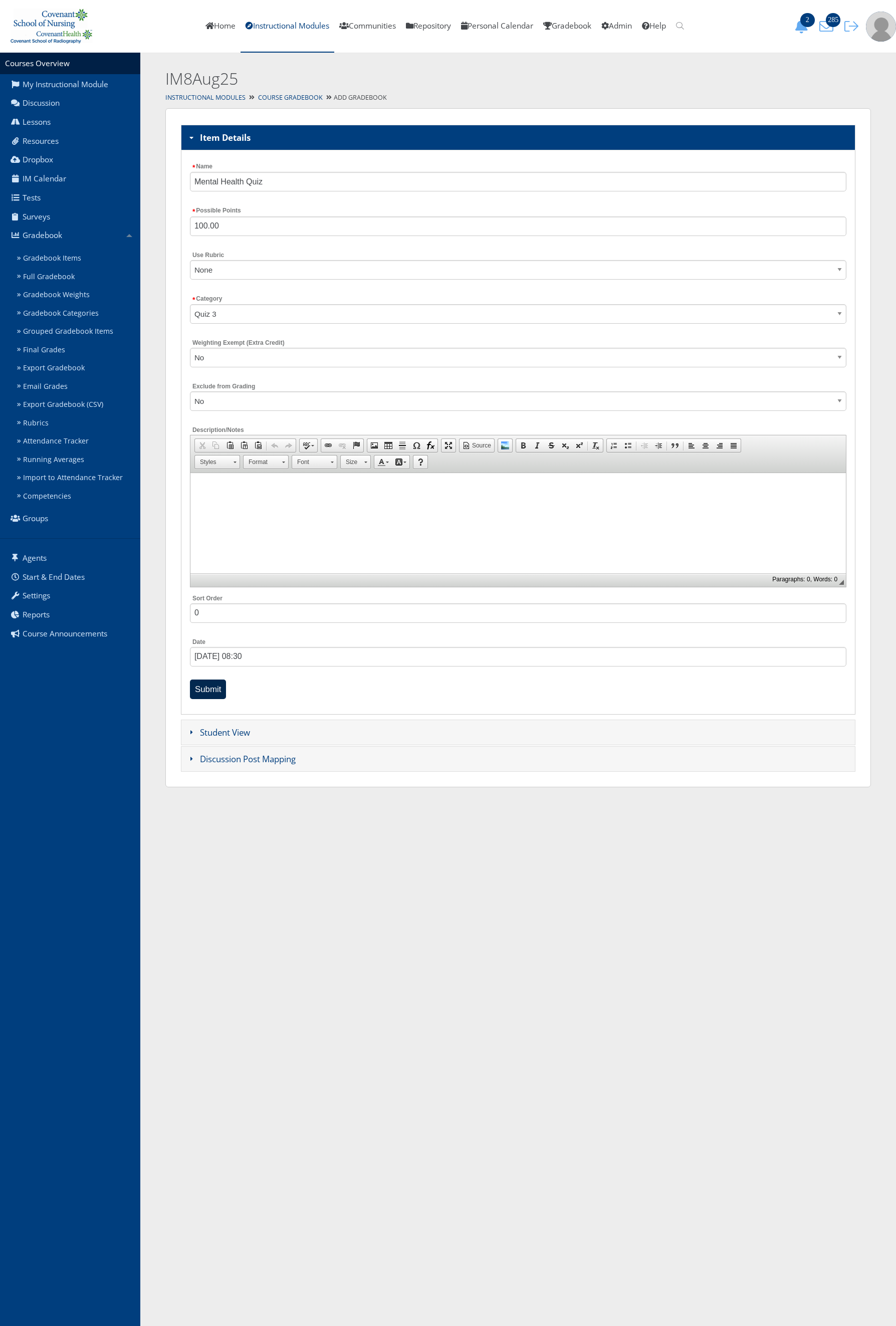
click at [199, 694] on input "Submit" at bounding box center [208, 690] width 37 height 20
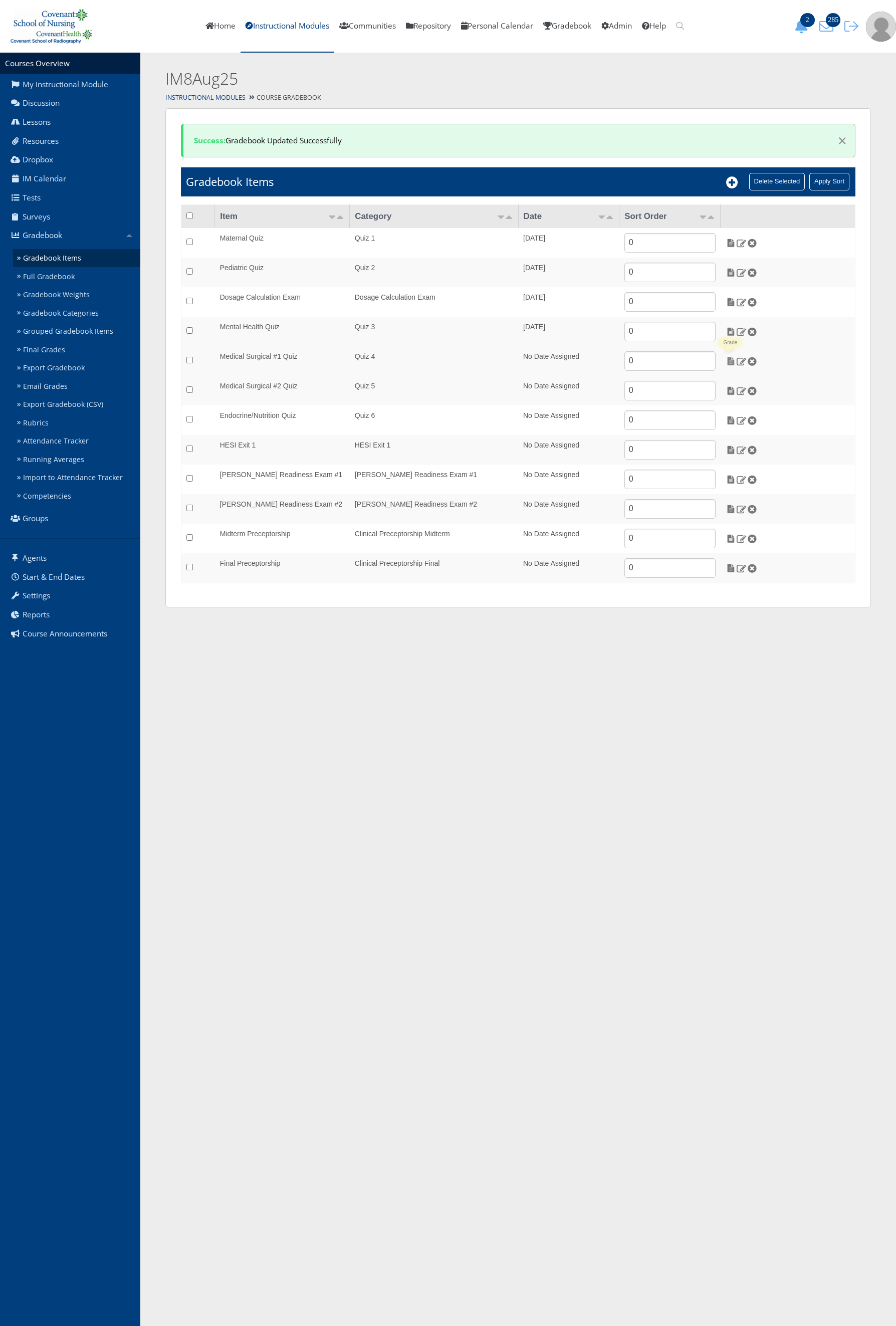
click at [729, 361] on img at bounding box center [731, 361] width 10 height 9
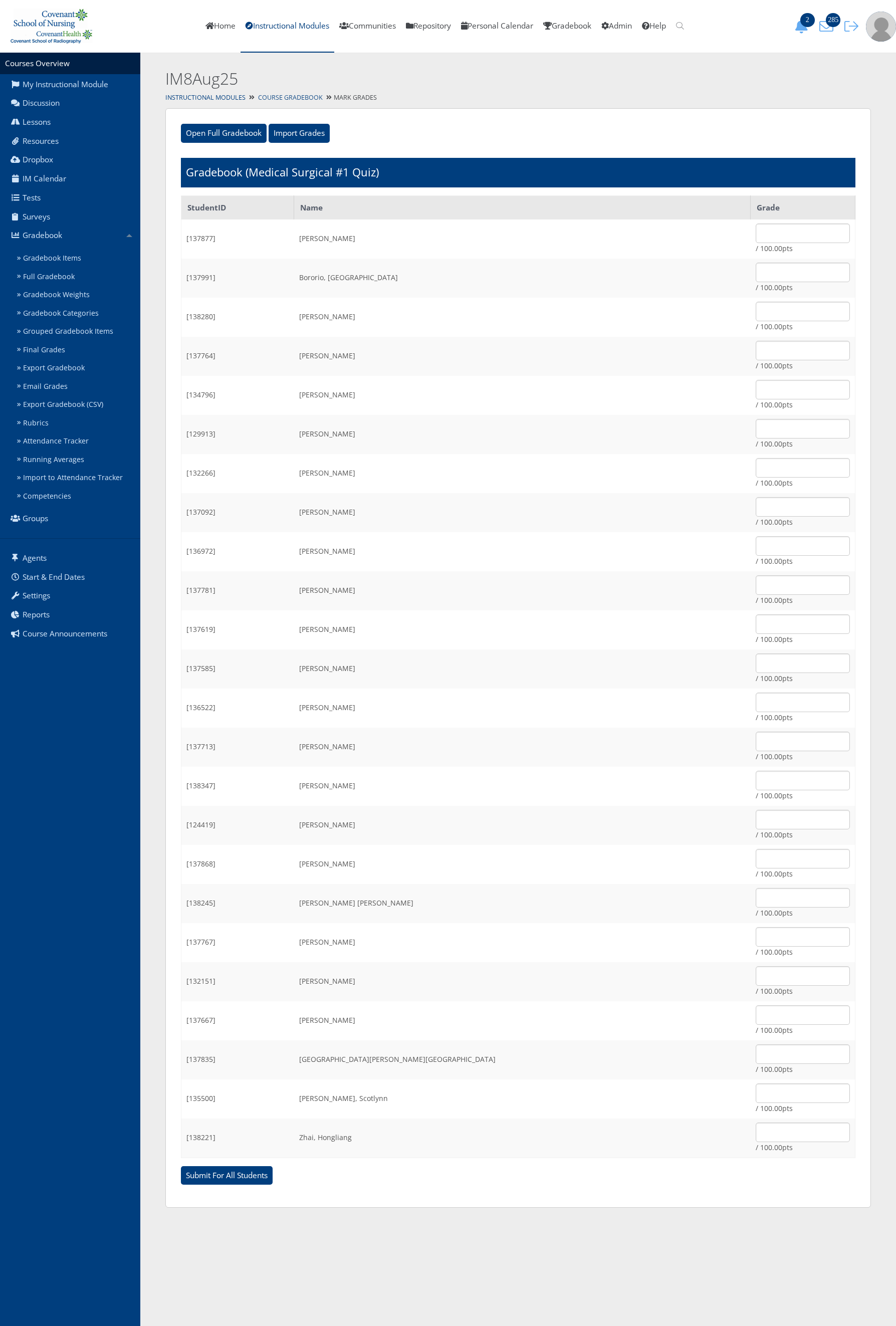
click at [297, 98] on link "Course Gradebook" at bounding box center [290, 97] width 65 height 8
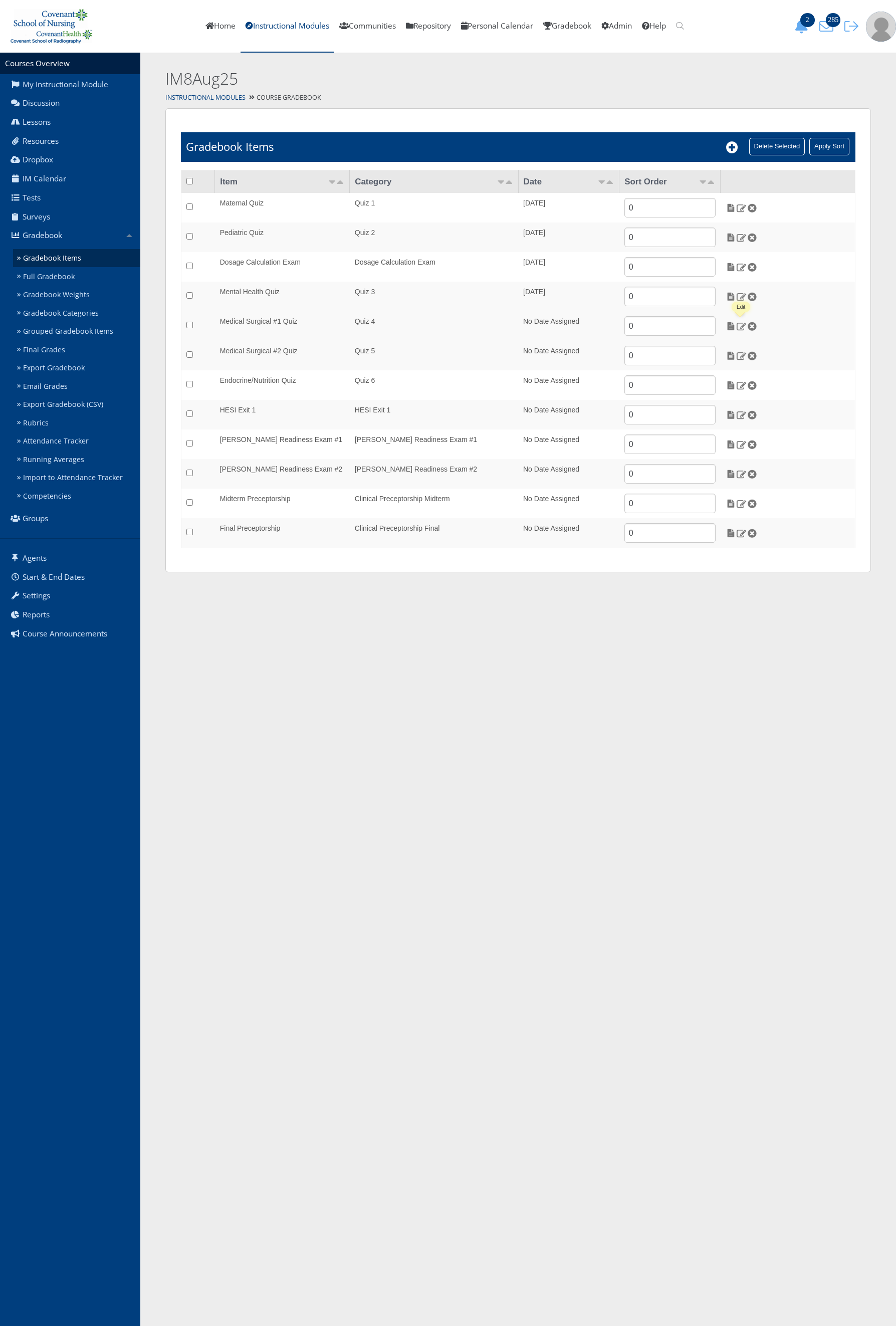
click at [740, 326] on img at bounding box center [741, 326] width 10 height 9
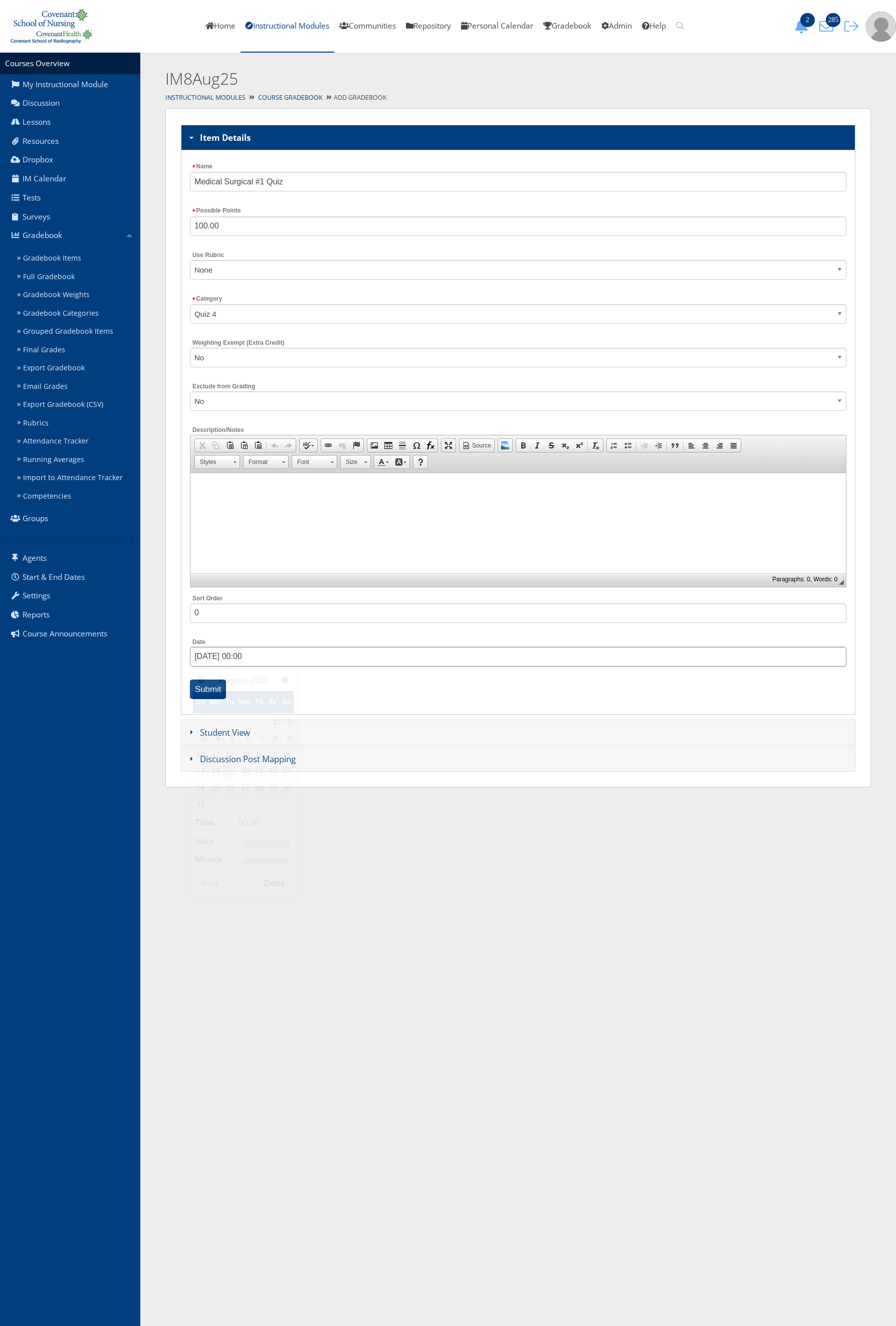
click at [236, 654] on input "[DATE] 00:00" at bounding box center [518, 657] width 656 height 20
click at [289, 682] on link "Next" at bounding box center [285, 679] width 15 height 15
click at [229, 723] on link "2" at bounding box center [231, 722] width 13 height 16
drag, startPoint x: 237, startPoint y: 830, endPoint x: 258, endPoint y: 833, distance: 21.2
click at [258, 832] on link at bounding box center [258, 827] width 10 height 10
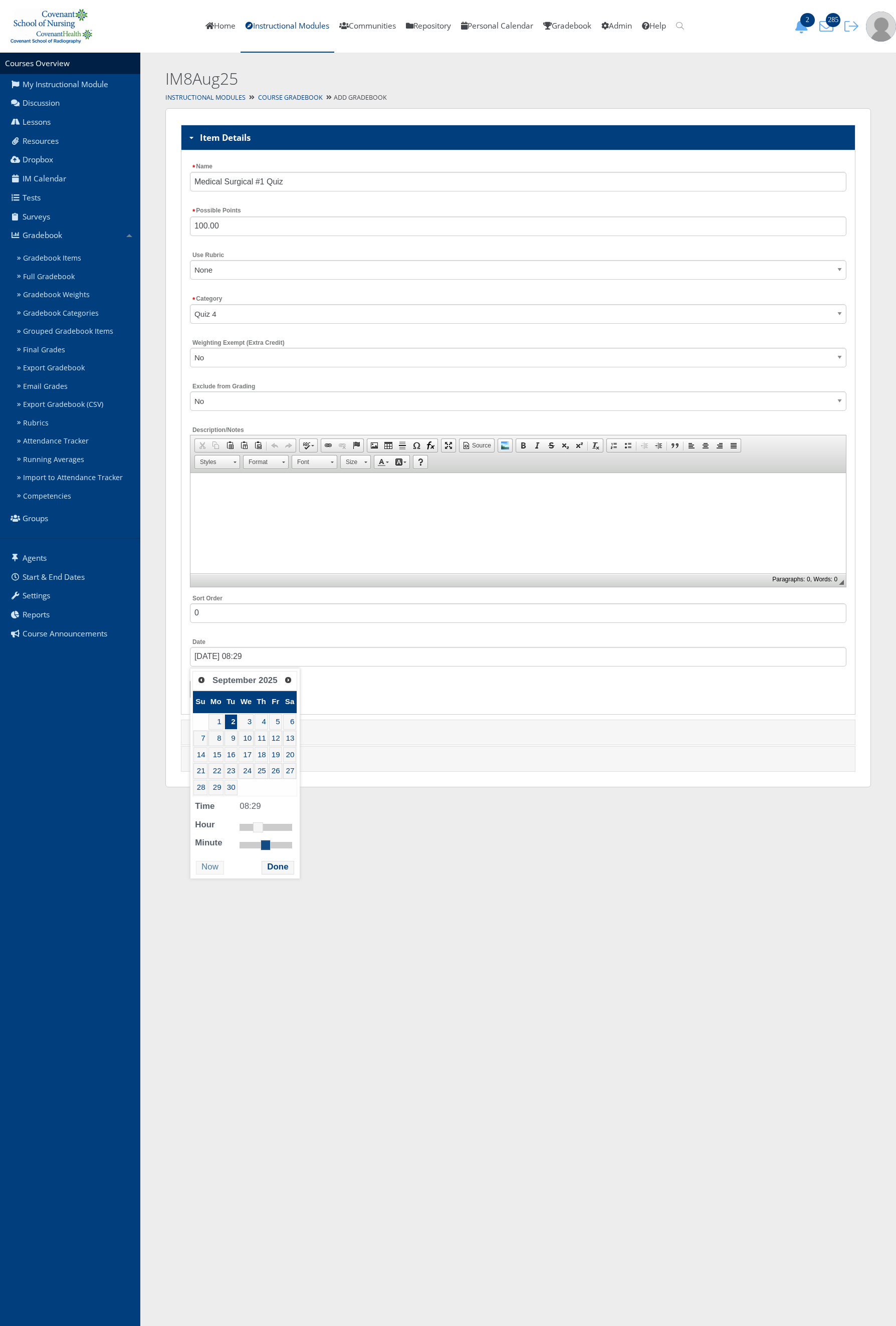
type input "09/02/2025 08:30"
drag, startPoint x: 244, startPoint y: 850, endPoint x: 272, endPoint y: 853, distance: 28.2
click at [272, 850] on link at bounding box center [266, 845] width 10 height 10
click at [281, 874] on button "Done" at bounding box center [278, 868] width 32 height 13
click at [221, 694] on input "Submit" at bounding box center [208, 690] width 37 height 20
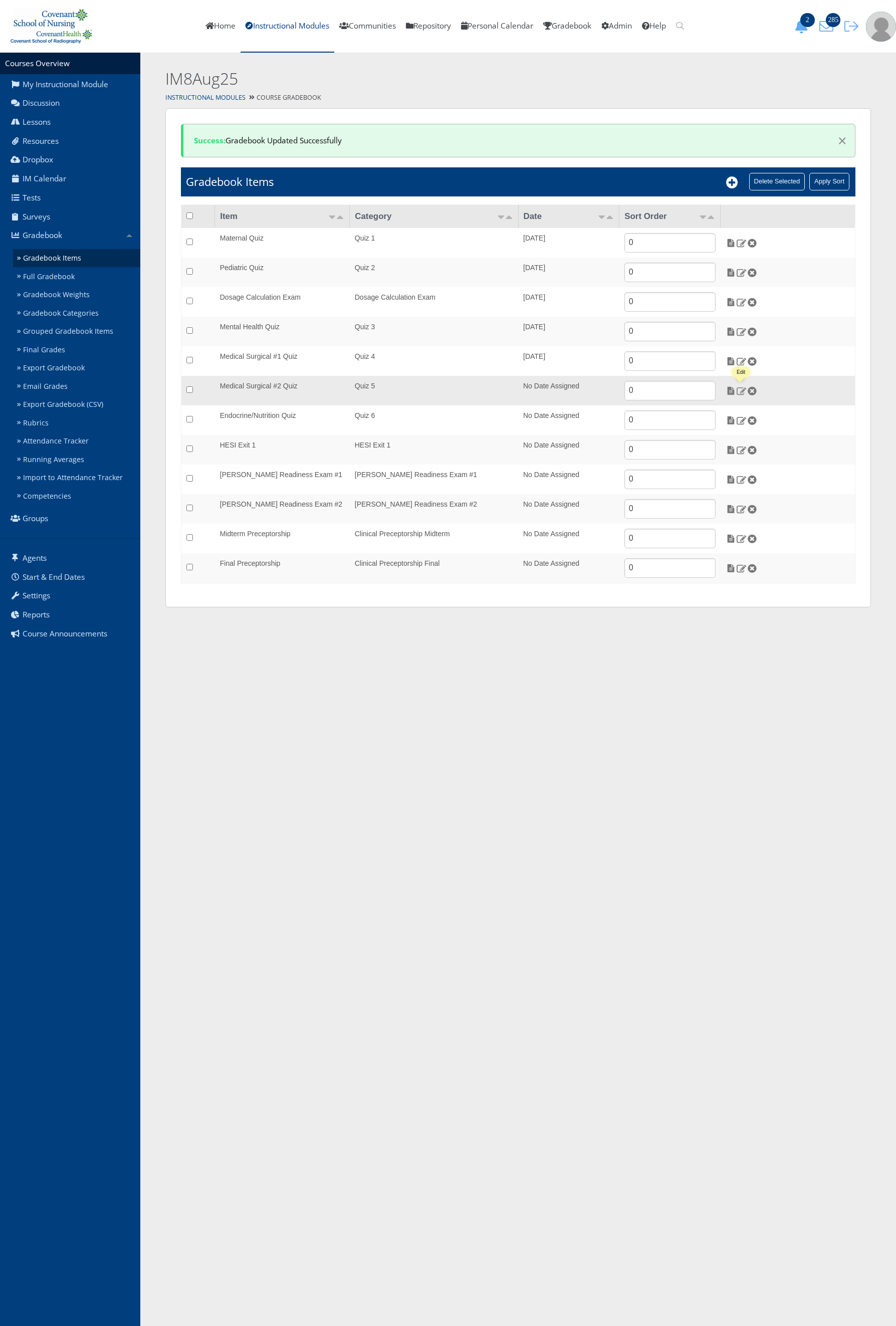
click at [741, 394] on img at bounding box center [741, 391] width 10 height 9
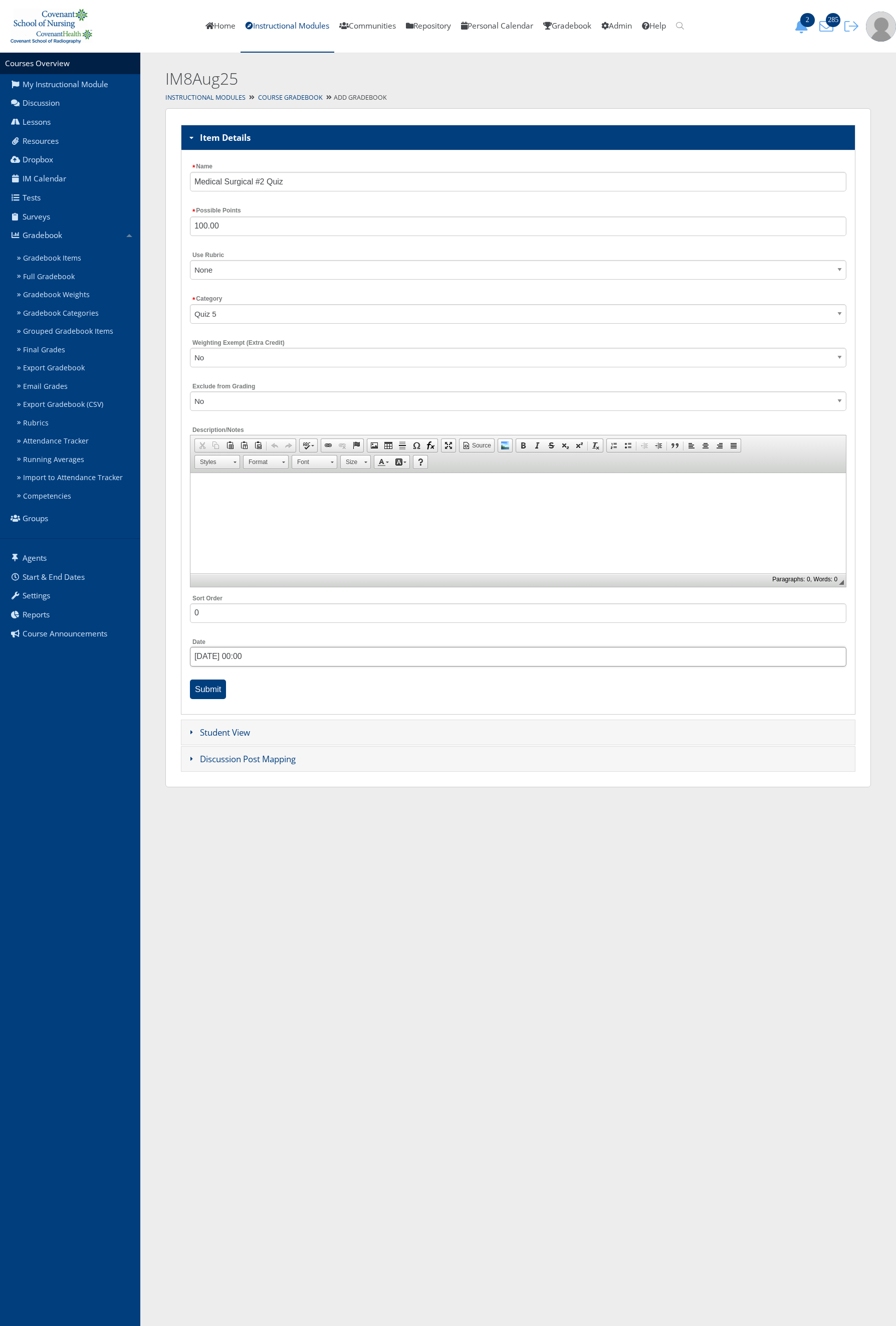
click at [231, 664] on input "08/19/2025 00:00" at bounding box center [518, 657] width 656 height 20
click at [289, 684] on link "Next" at bounding box center [285, 679] width 15 height 15
click at [244, 722] on link "3" at bounding box center [246, 722] width 16 height 16
drag, startPoint x: 243, startPoint y: 829, endPoint x: 262, endPoint y: 831, distance: 19.1
click at [262, 831] on link at bounding box center [258, 827] width 10 height 10
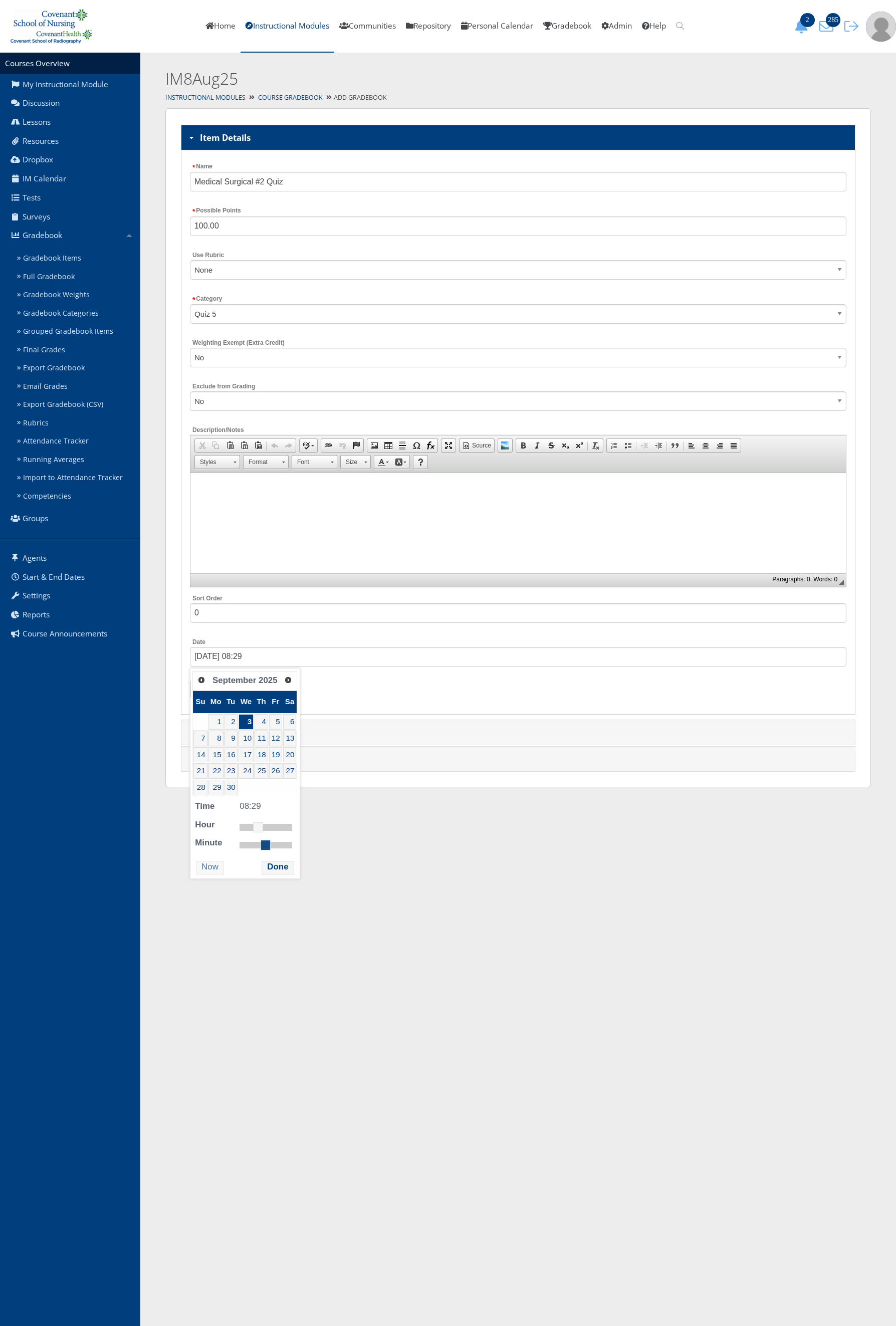
type input "09/03/2025 08:30"
drag, startPoint x: 240, startPoint y: 851, endPoint x: 267, endPoint y: 851, distance: 27.0
click at [267, 850] on link at bounding box center [266, 845] width 10 height 10
click at [275, 875] on button "Done" at bounding box center [278, 868] width 32 height 13
click at [192, 681] on div "Submit" at bounding box center [518, 692] width 656 height 24
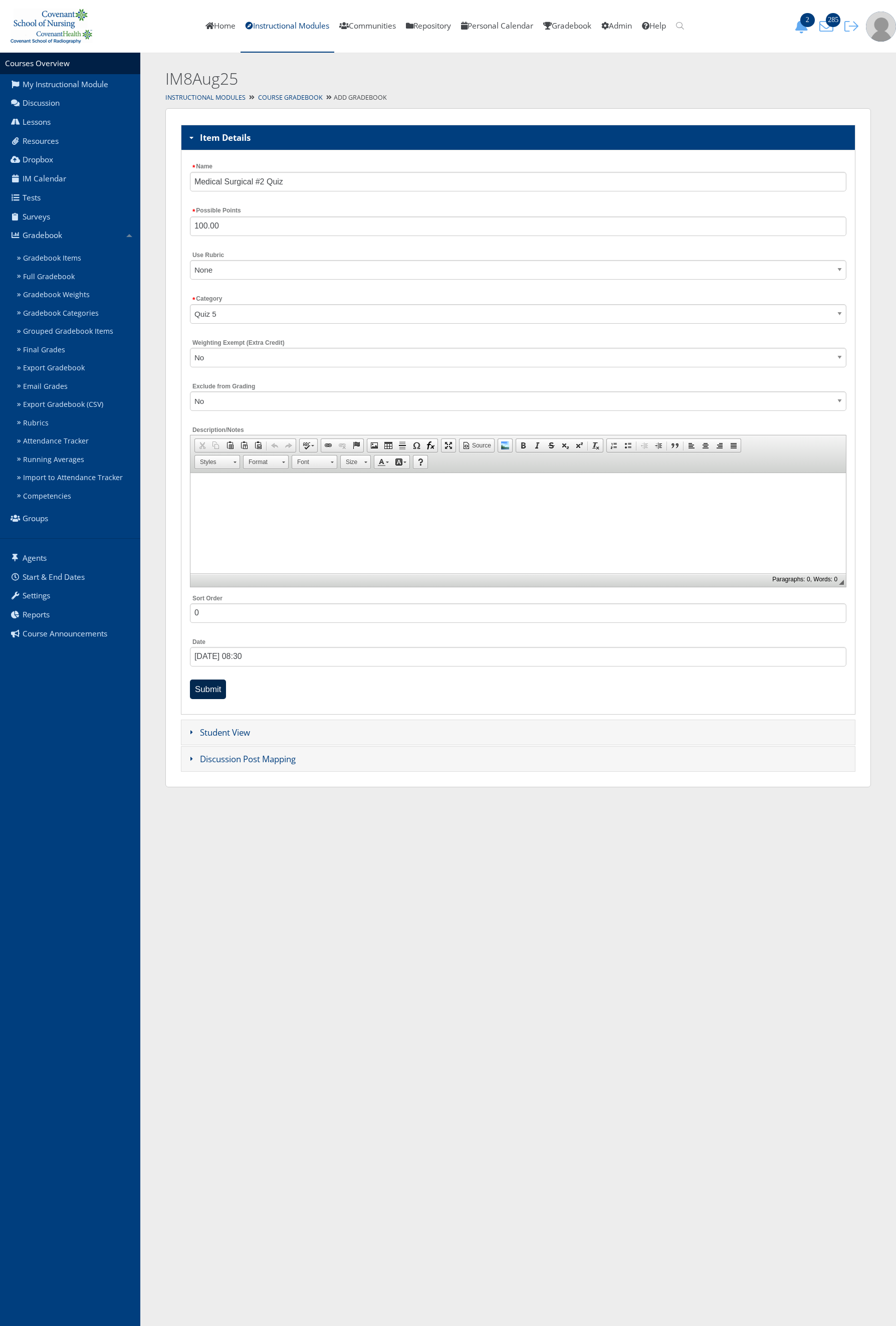
click at [200, 689] on input "Submit" at bounding box center [208, 690] width 37 height 20
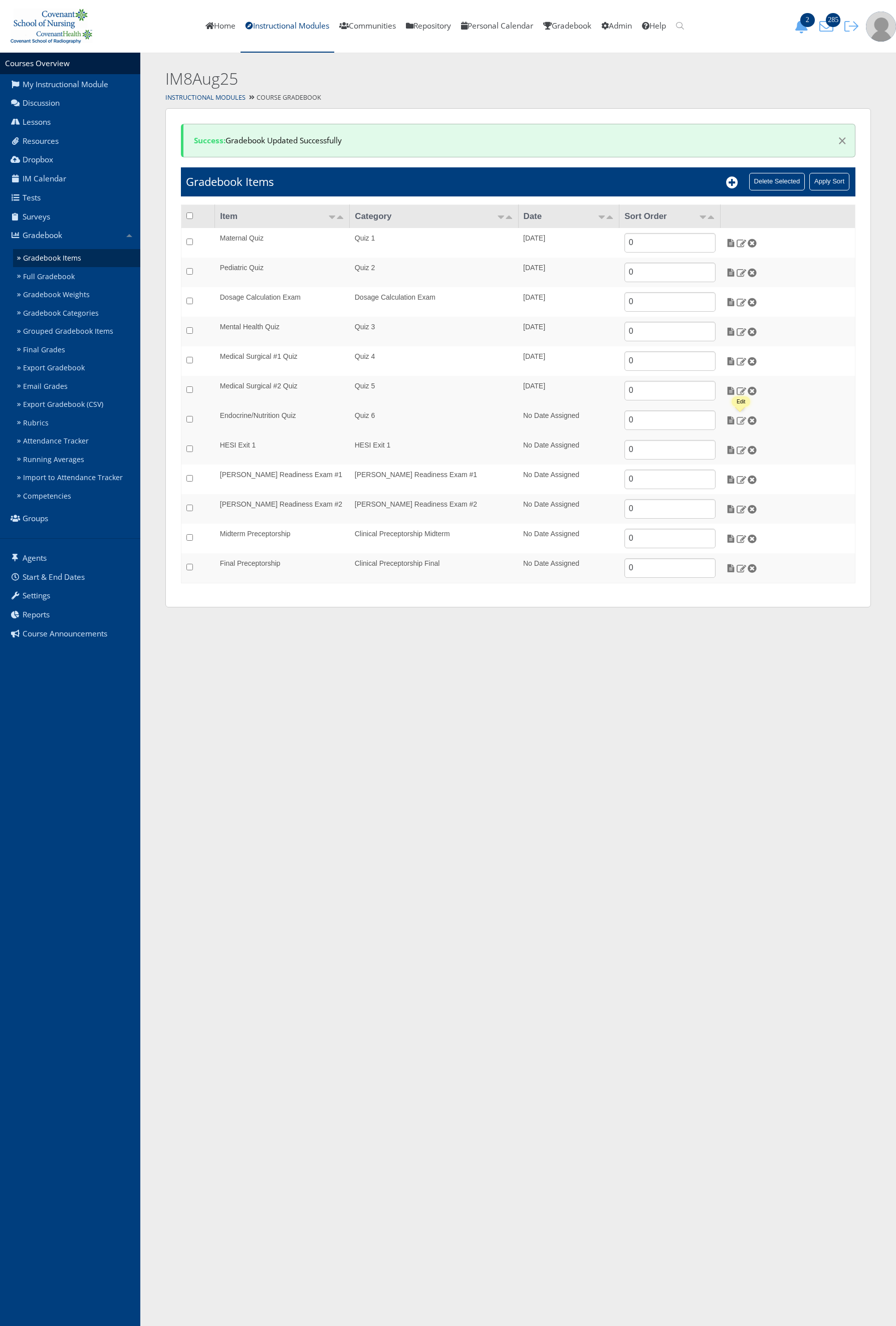
click at [743, 421] on img at bounding box center [741, 420] width 10 height 9
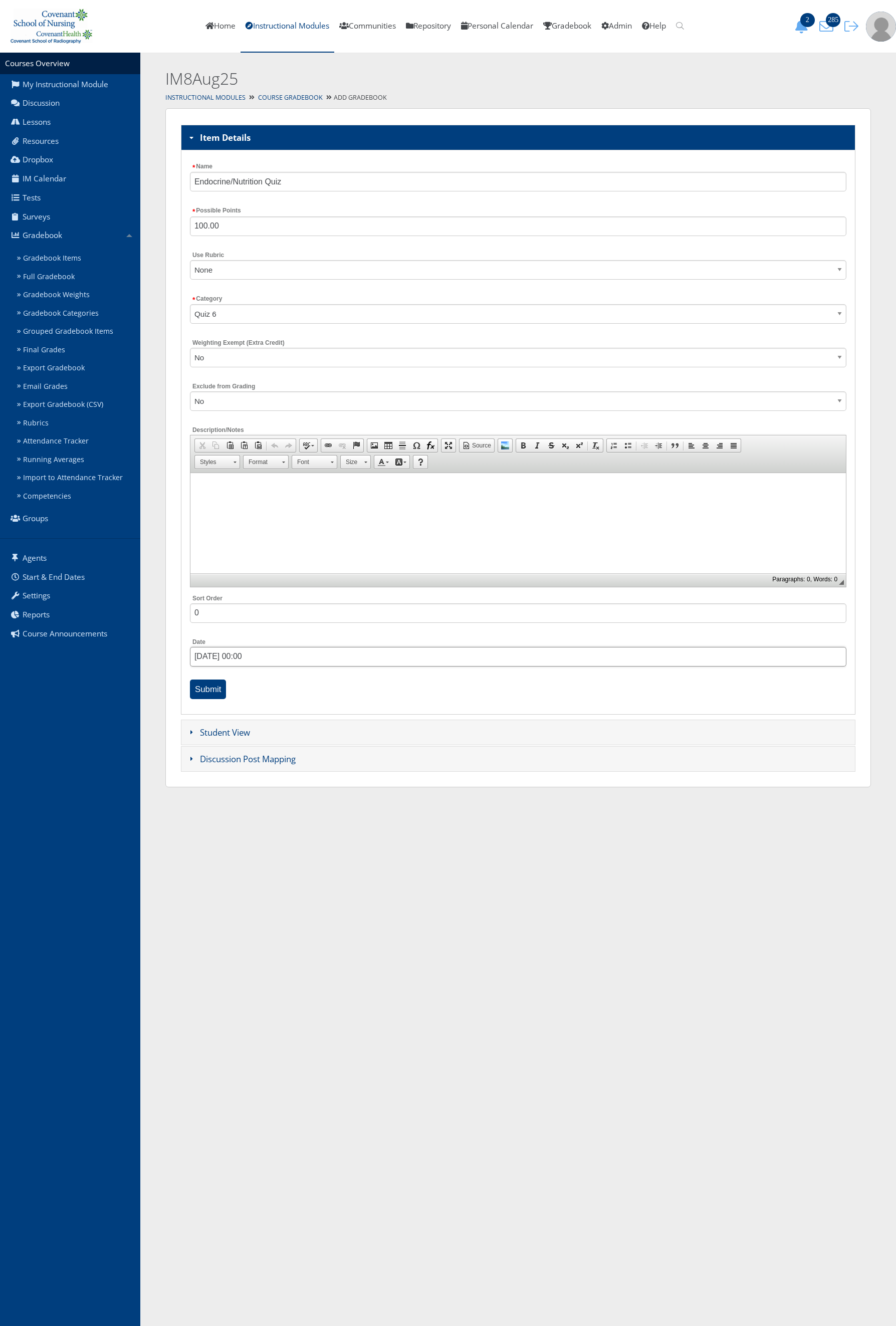
click at [284, 649] on input "[DATE] 00:00" at bounding box center [518, 657] width 656 height 20
click at [283, 679] on span "Next" at bounding box center [285, 680] width 8 height 8
click at [232, 740] on link "9" at bounding box center [231, 738] width 13 height 16
drag, startPoint x: 240, startPoint y: 832, endPoint x: 259, endPoint y: 832, distance: 19.0
click at [259, 832] on link at bounding box center [258, 827] width 10 height 10
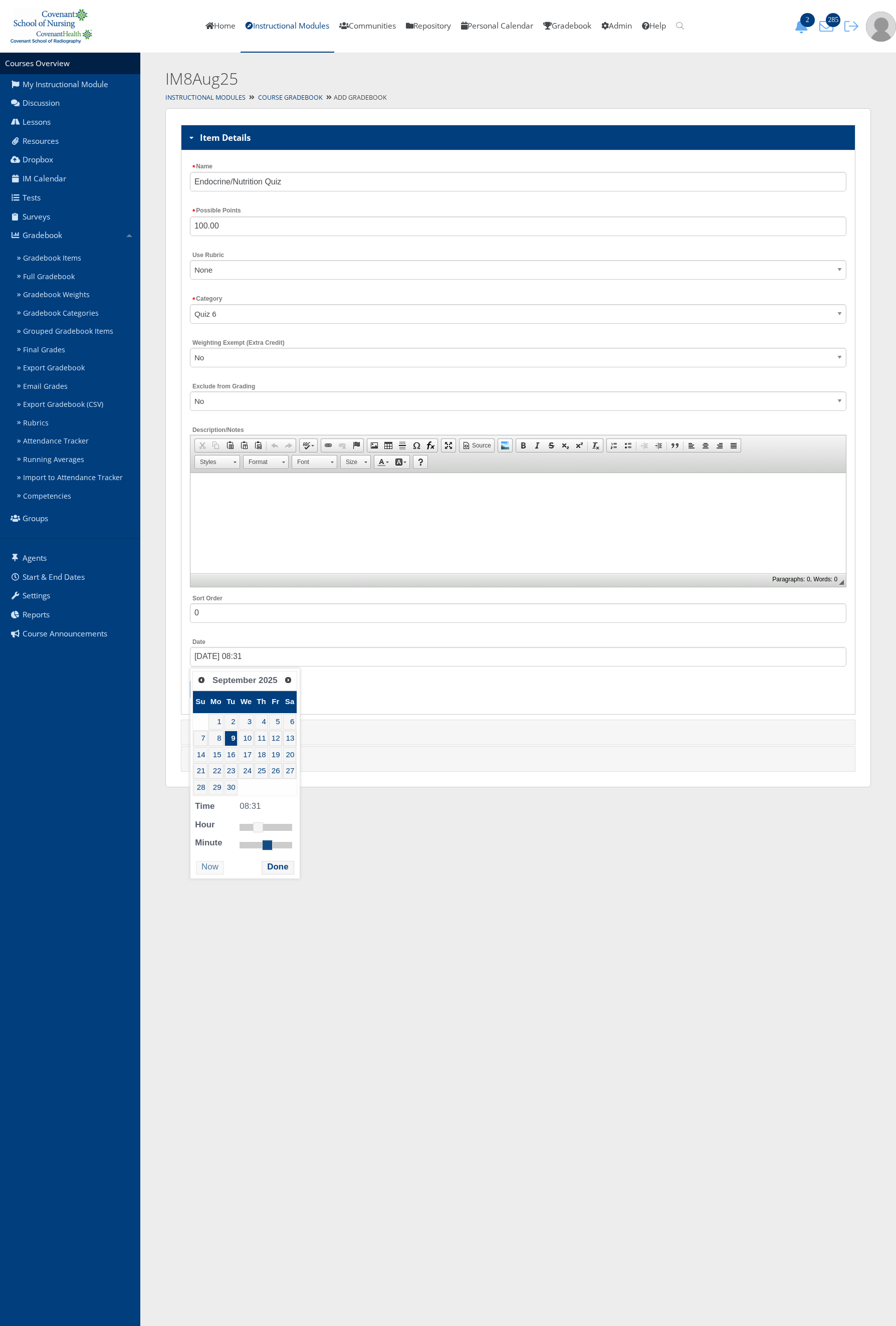
type input "[DATE] 08:30"
drag, startPoint x: 244, startPoint y: 850, endPoint x: 271, endPoint y: 853, distance: 27.2
click at [271, 850] on link at bounding box center [266, 845] width 10 height 10
click at [274, 871] on button "Done" at bounding box center [278, 868] width 32 height 13
click at [215, 693] on input "Submit" at bounding box center [208, 690] width 37 height 20
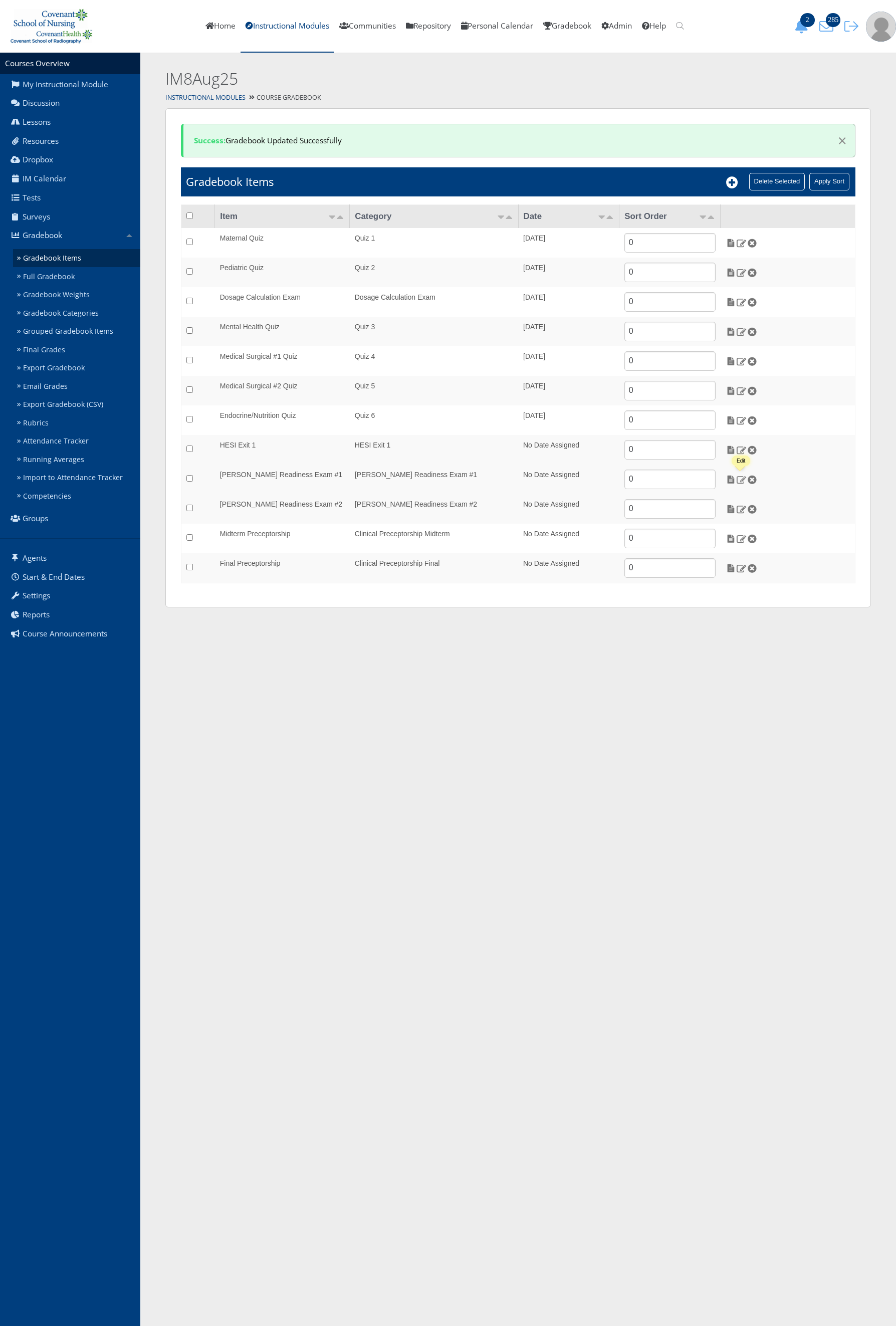
click at [741, 475] on img at bounding box center [741, 479] width 10 height 9
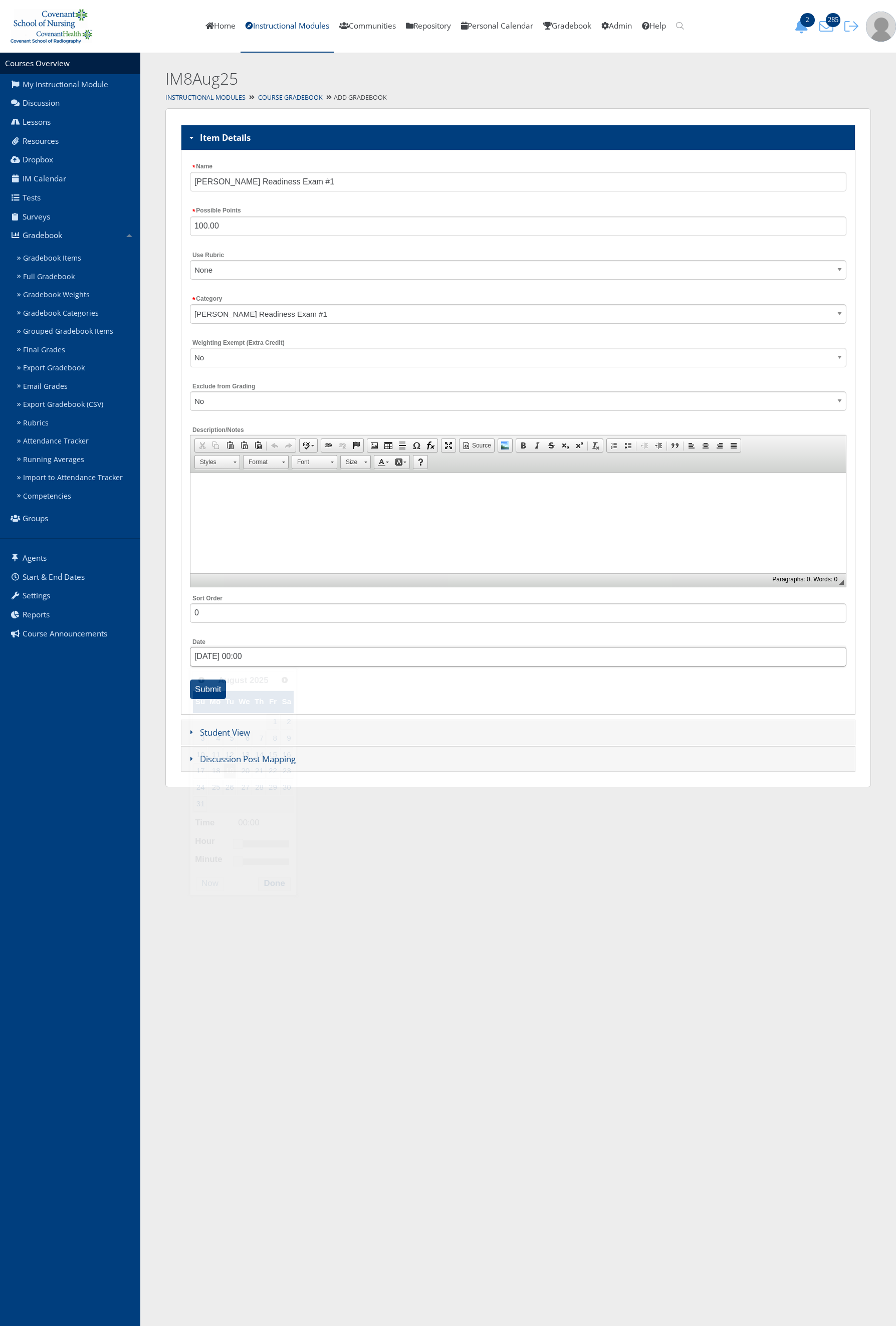
click at [224, 665] on input "[DATE] 00:00" at bounding box center [518, 657] width 656 height 20
click at [286, 680] on span "Next" at bounding box center [285, 680] width 8 height 8
click at [248, 744] on link "10" at bounding box center [246, 738] width 16 height 16
type input "[DATE] 08:00"
drag, startPoint x: 238, startPoint y: 830, endPoint x: 257, endPoint y: 835, distance: 19.6
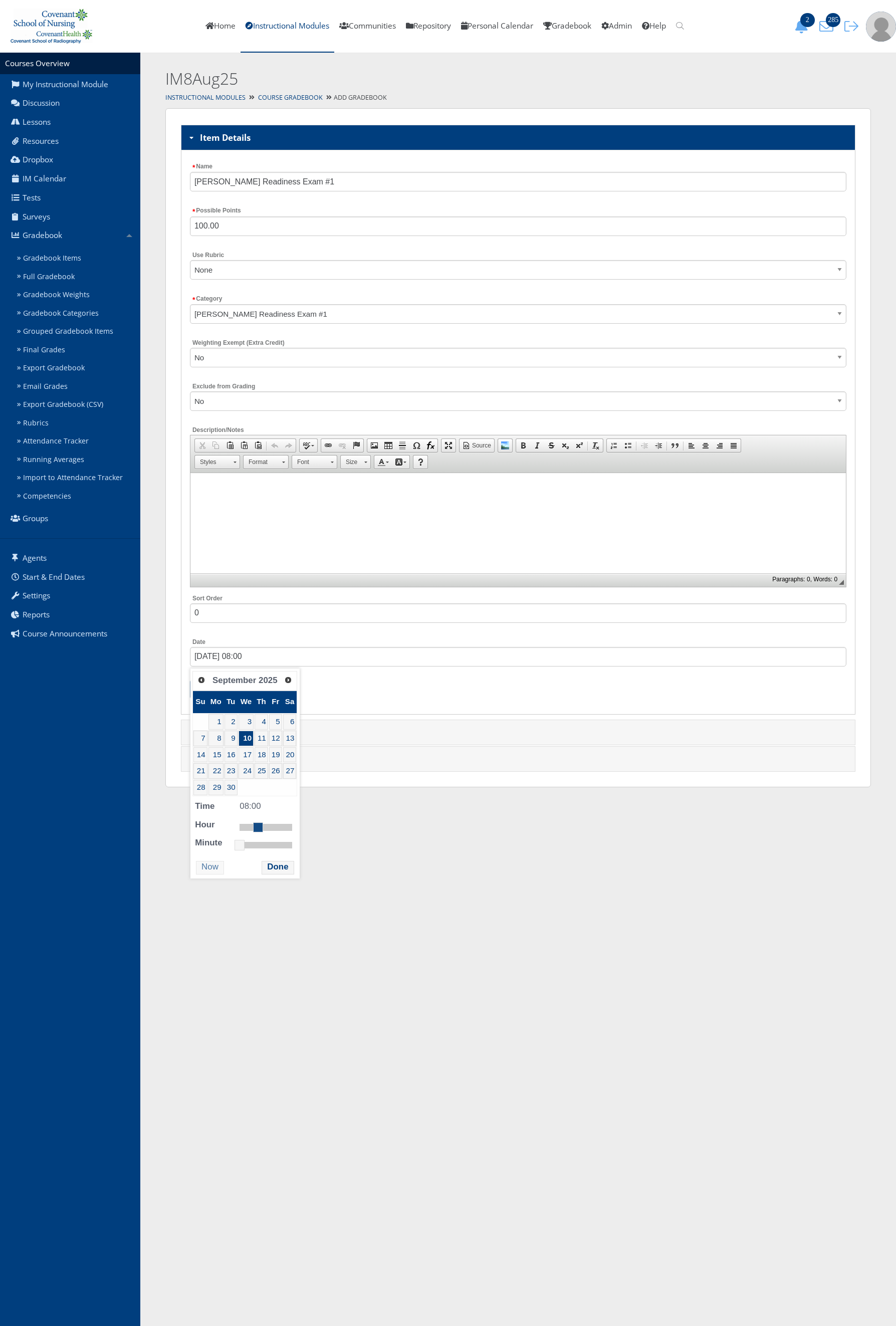
click at [257, 832] on link at bounding box center [258, 827] width 10 height 10
click at [265, 871] on button "Done" at bounding box center [278, 868] width 32 height 13
click at [211, 689] on input "Submit" at bounding box center [208, 690] width 37 height 20
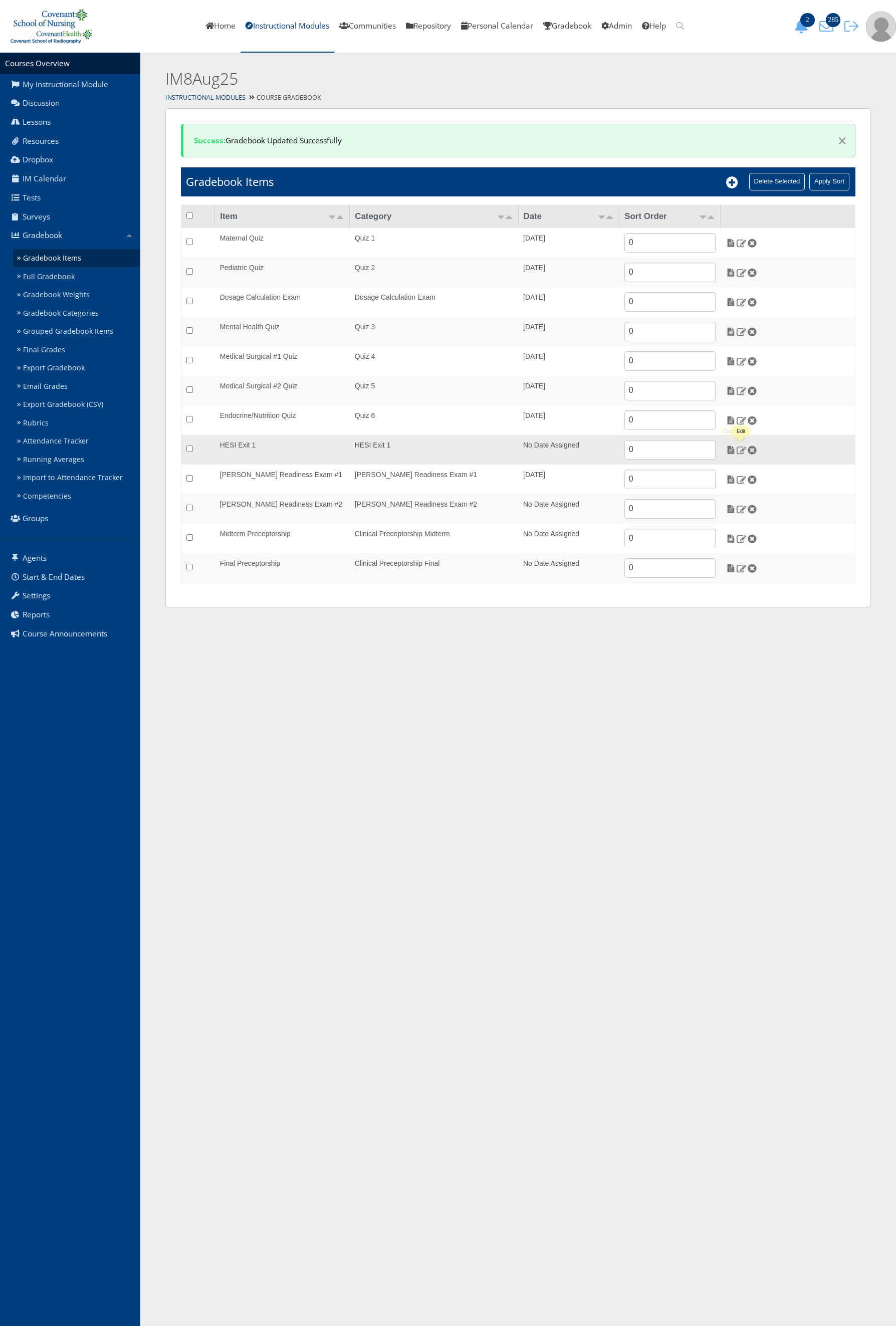
click at [742, 450] on img at bounding box center [741, 450] width 10 height 9
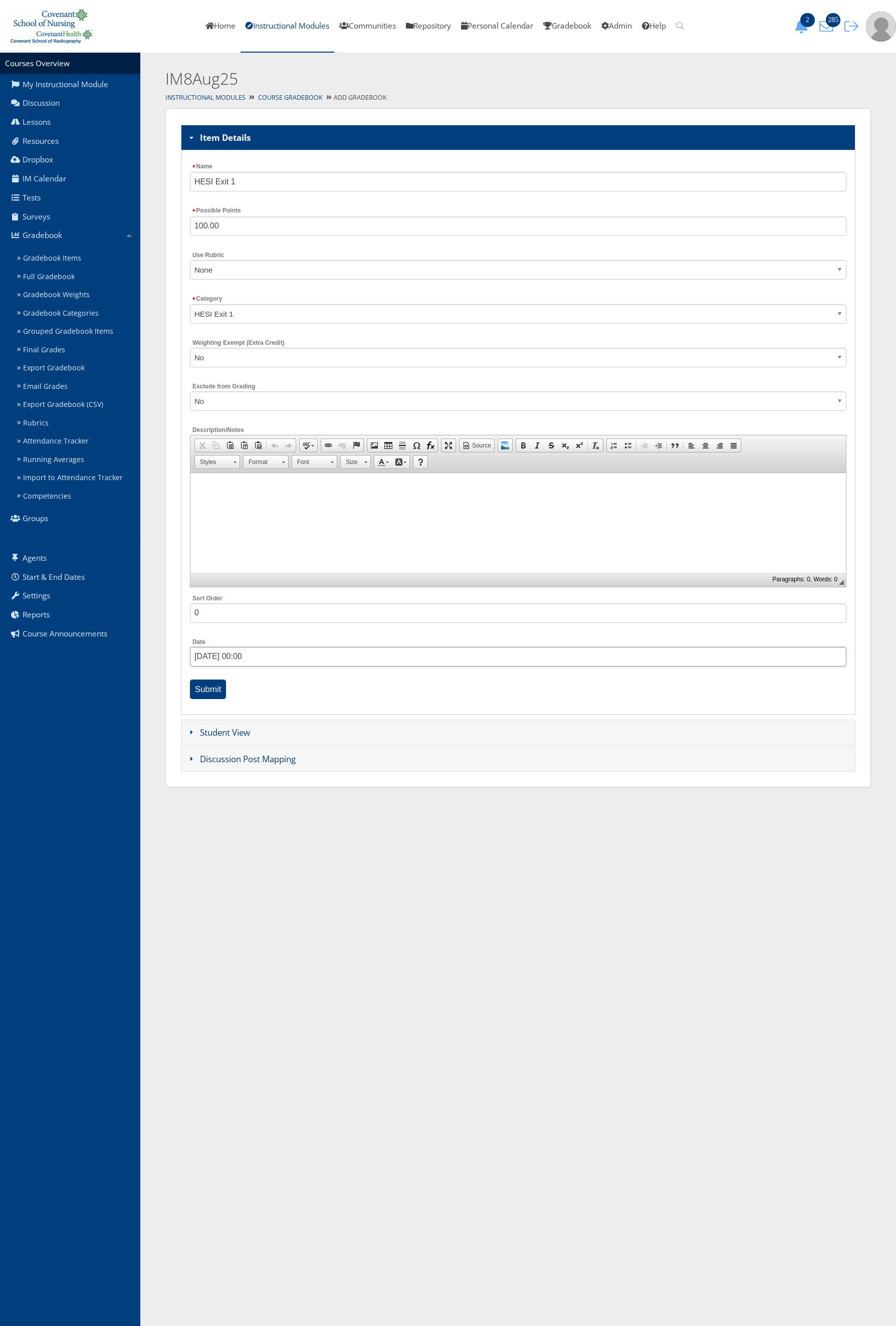
click at [241, 655] on input "[DATE] 00:00" at bounding box center [518, 657] width 656 height 20
click at [282, 682] on span "Next" at bounding box center [285, 680] width 8 height 8
click at [229, 755] on link "16" at bounding box center [231, 755] width 13 height 16
type input "09/16/2025 08:00"
drag, startPoint x: 247, startPoint y: 831, endPoint x: 263, endPoint y: 836, distance: 16.8
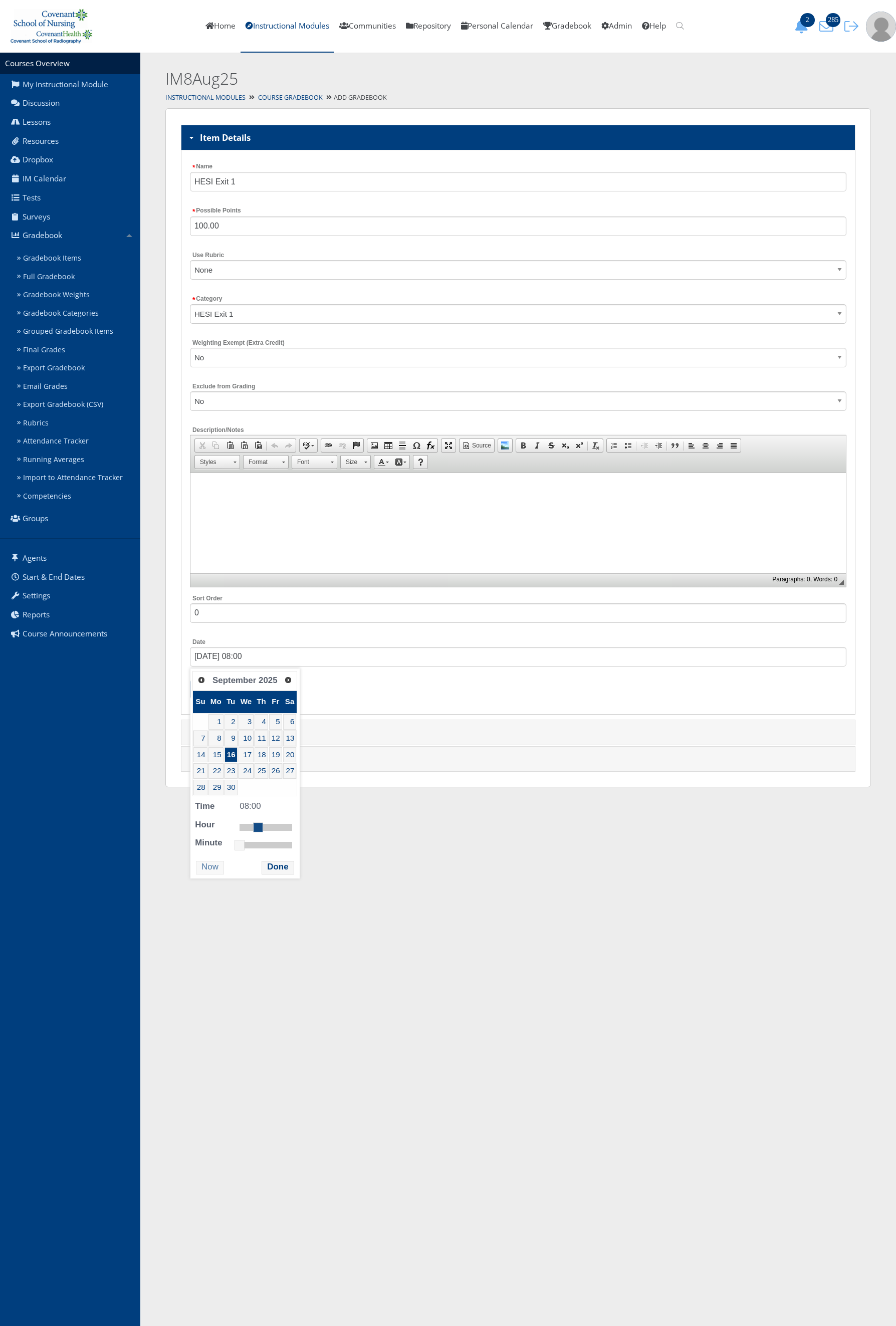
click at [263, 832] on link at bounding box center [258, 827] width 10 height 10
click at [283, 875] on button "Done" at bounding box center [278, 868] width 32 height 13
click at [218, 689] on input "Submit" at bounding box center [208, 690] width 37 height 20
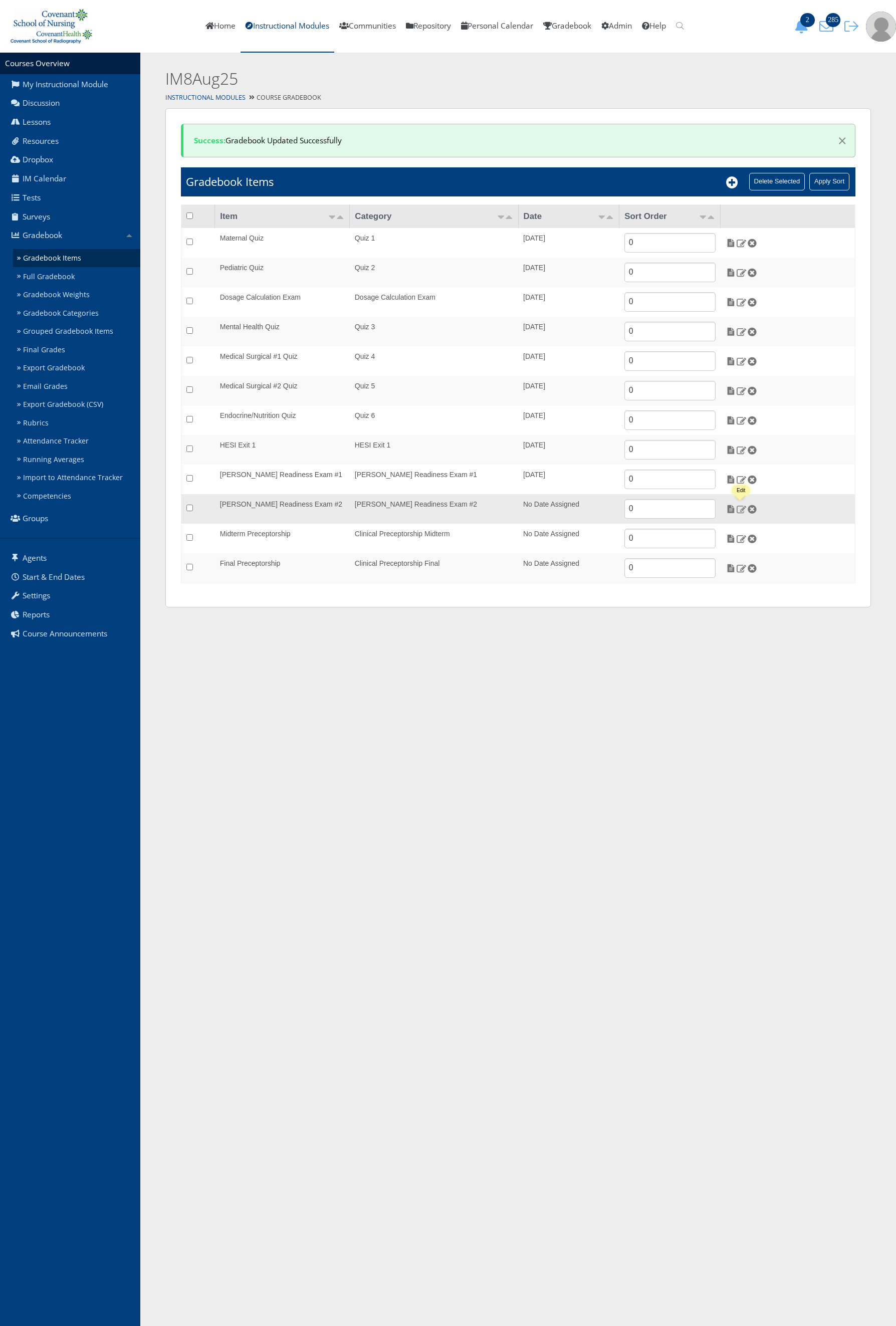
click at [739, 509] on img at bounding box center [741, 509] width 10 height 9
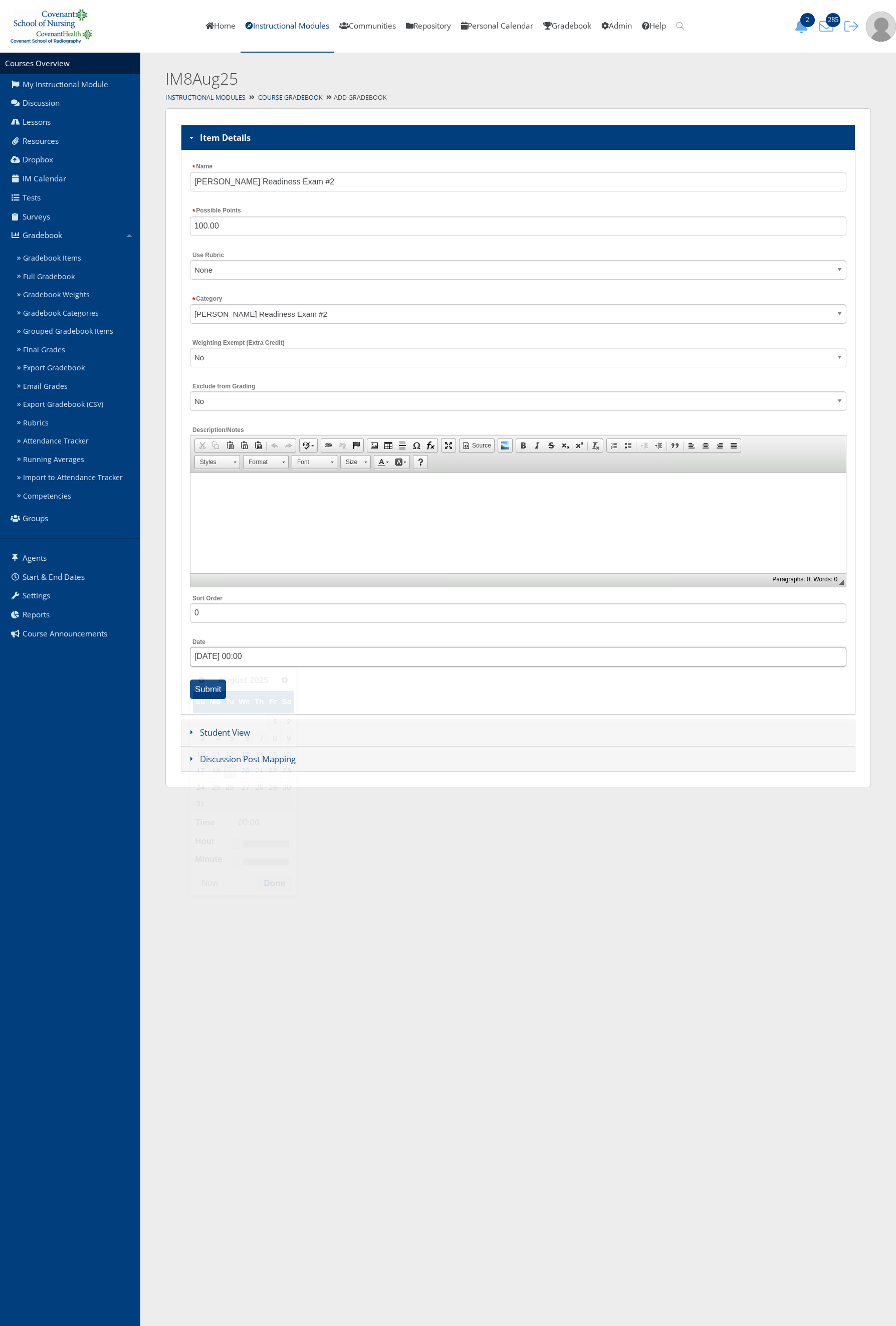
click at [219, 656] on input "08/19/2025 00:00" at bounding box center [518, 657] width 656 height 20
click at [281, 687] on link "Next" at bounding box center [285, 679] width 15 height 15
click at [233, 775] on link "23" at bounding box center [231, 771] width 13 height 16
type input "09/23/2025 08:00"
drag, startPoint x: 244, startPoint y: 833, endPoint x: 264, endPoint y: 838, distance: 20.6
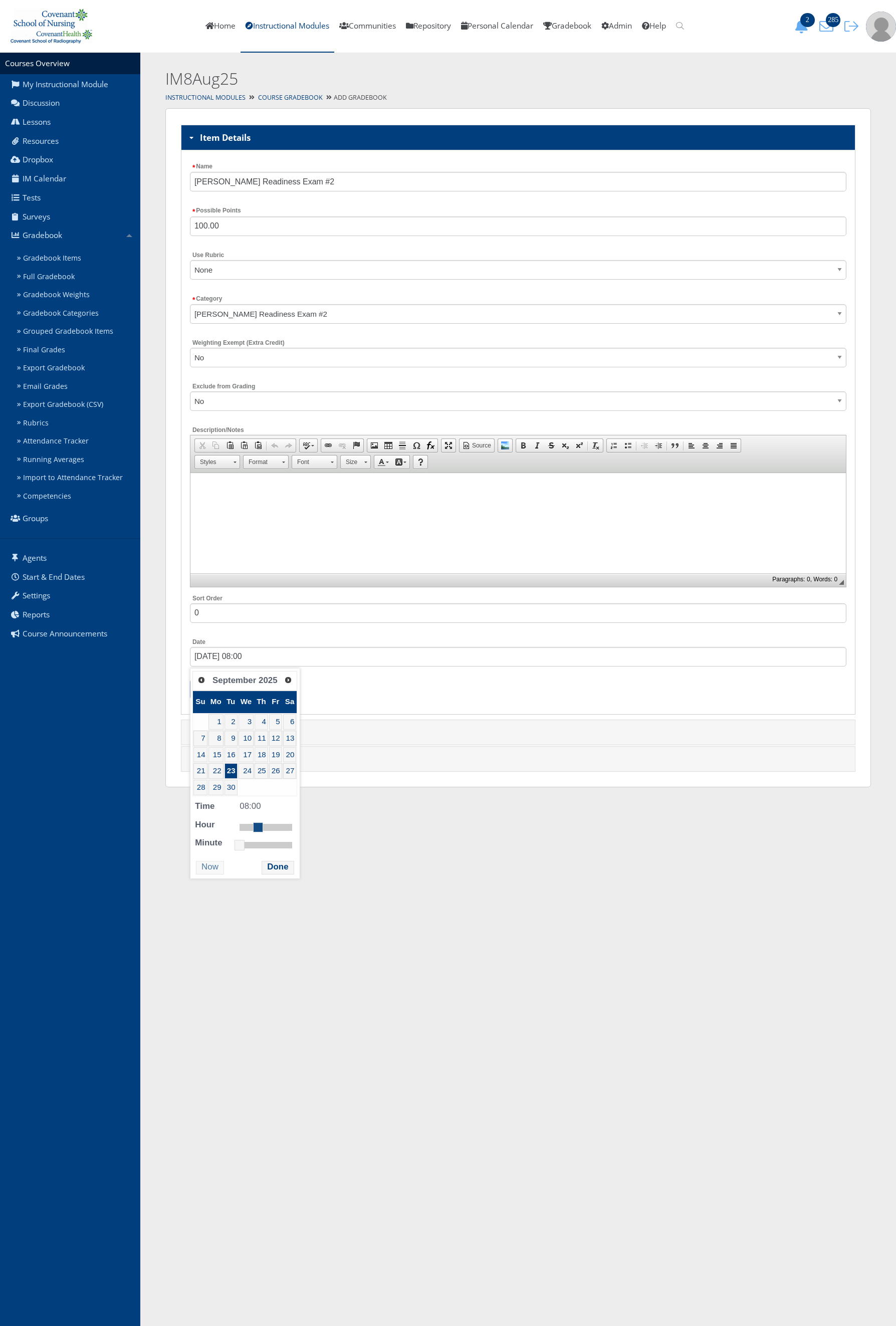
click at [264, 838] on dl "Time 08:00 Hour Minute Second Millisecond Microsecond Time Zone -1200 -1100 -10…" at bounding box center [245, 824] width 104 height 49
click at [268, 871] on button "Done" at bounding box center [278, 868] width 32 height 13
click at [214, 695] on input "Submit" at bounding box center [208, 690] width 37 height 20
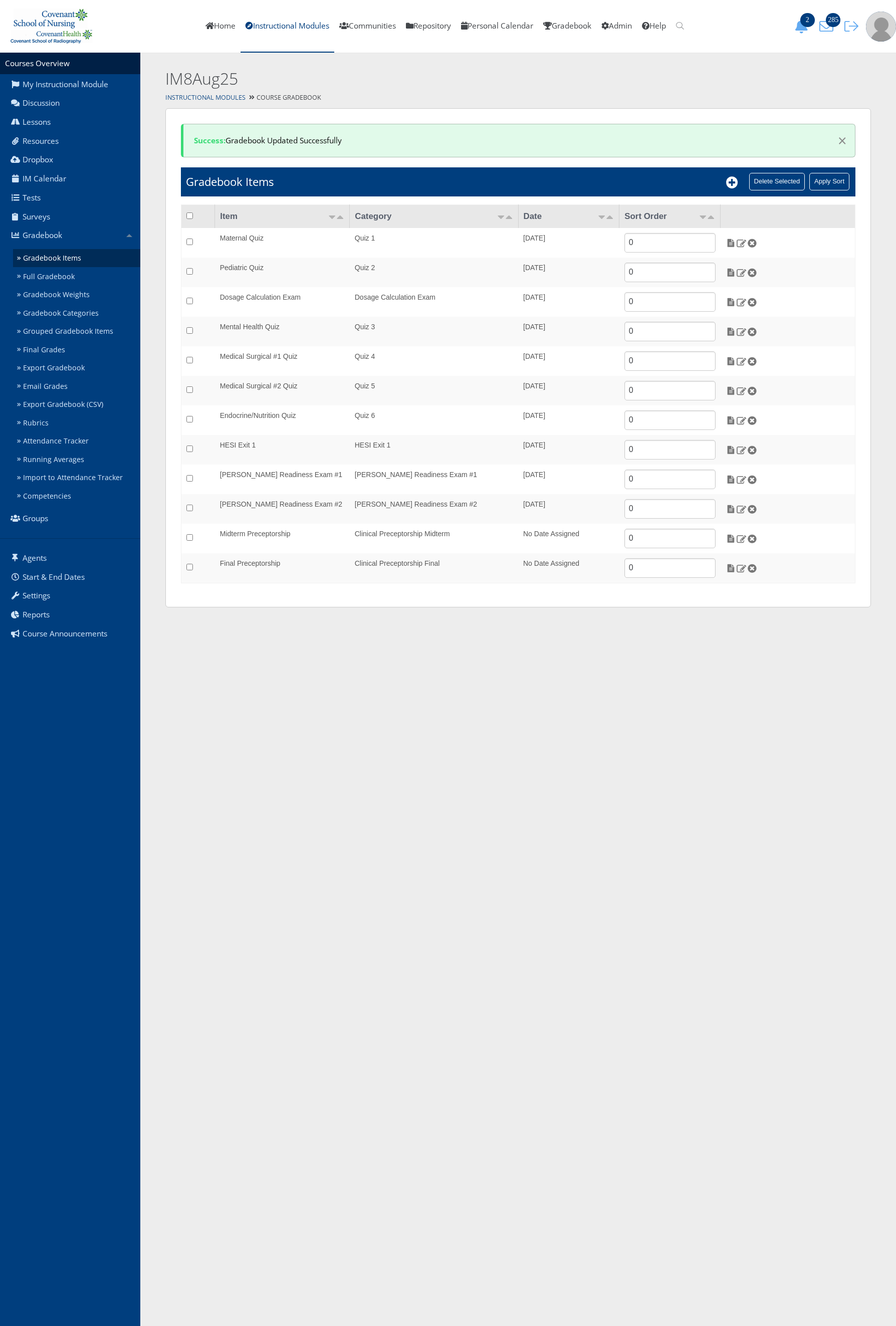
click at [221, 100] on link "Instructional Modules" at bounding box center [205, 97] width 80 height 8
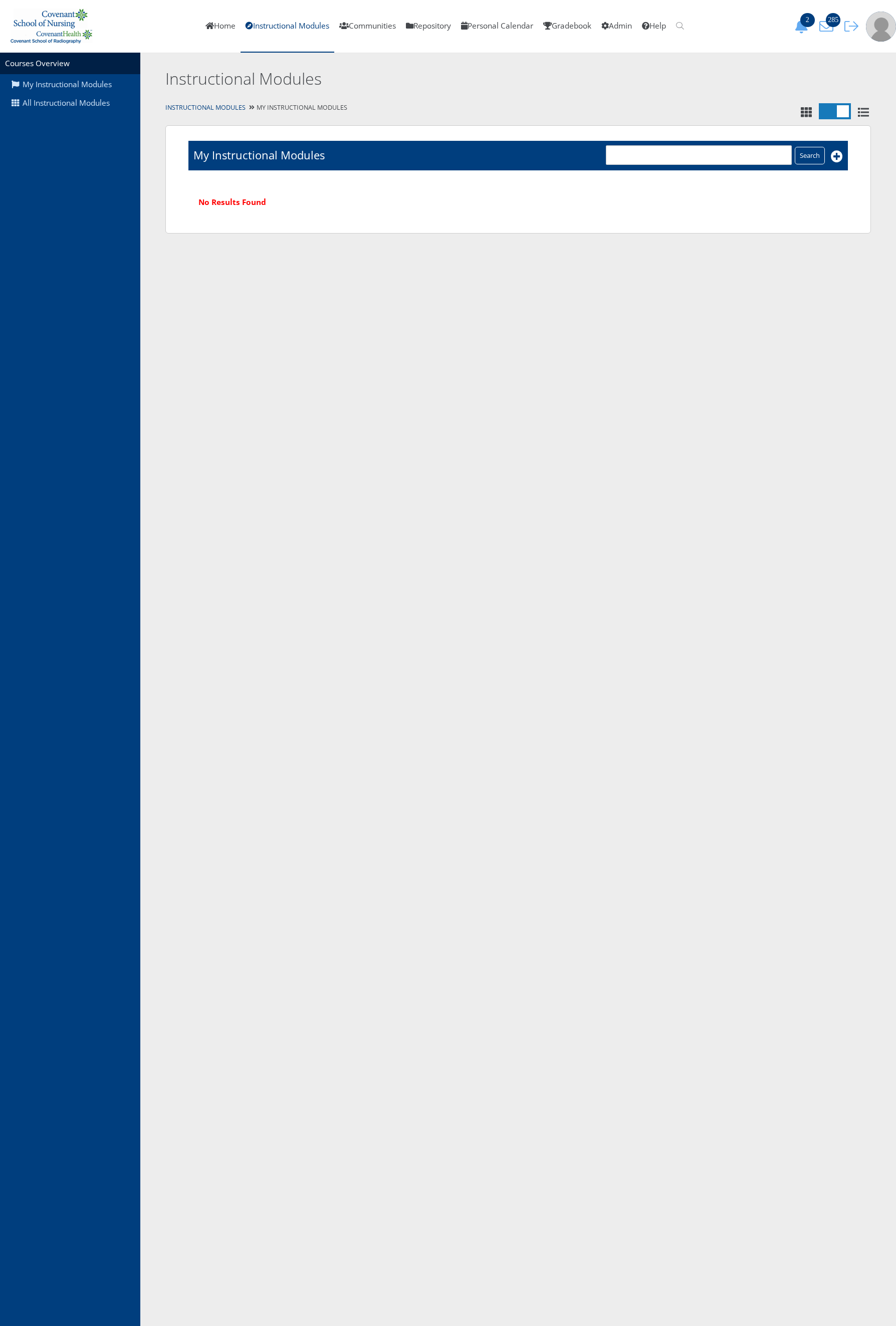
click at [892, 249] on html "You are previewing v9, to return to v8 please close this tab. Changes here will…" at bounding box center [448, 124] width 896 height 249
